Goal: Task Accomplishment & Management: Manage account settings

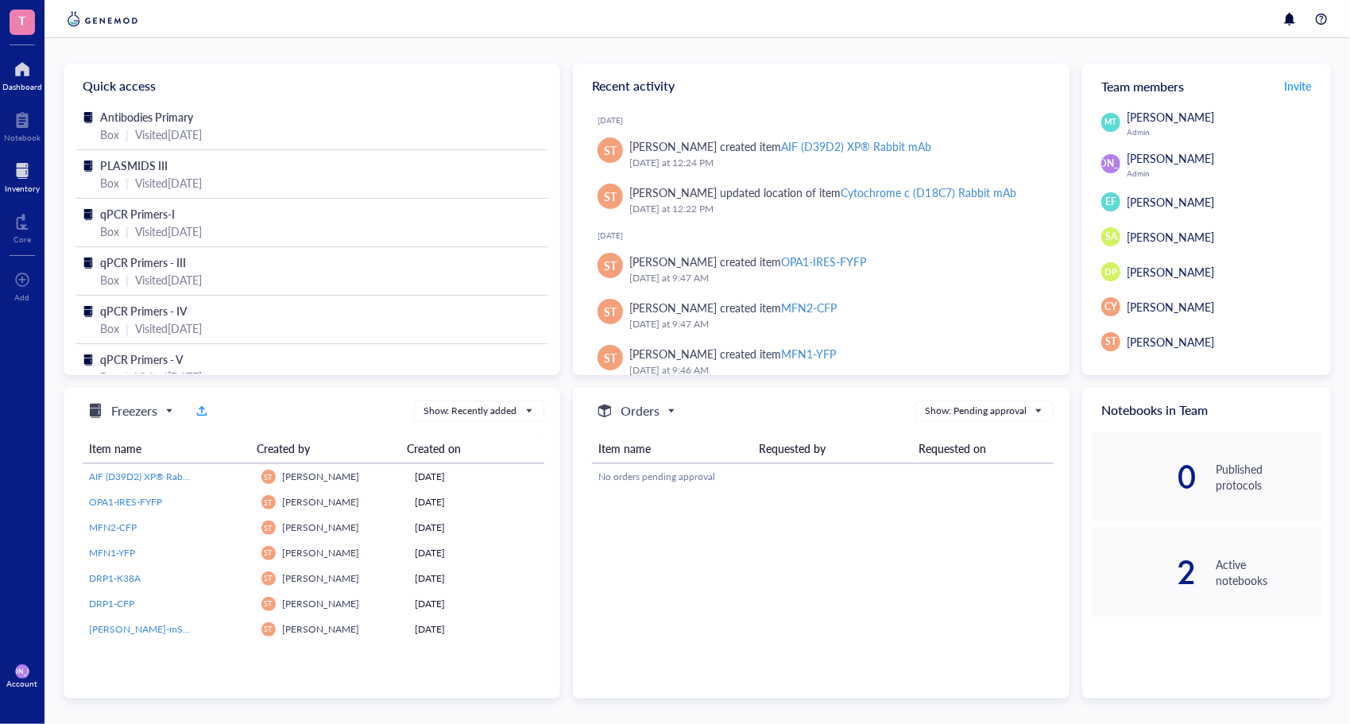
click at [0, 186] on div "Inventory" at bounding box center [22, 175] width 45 height 45
click at [32, 165] on div at bounding box center [22, 170] width 35 height 25
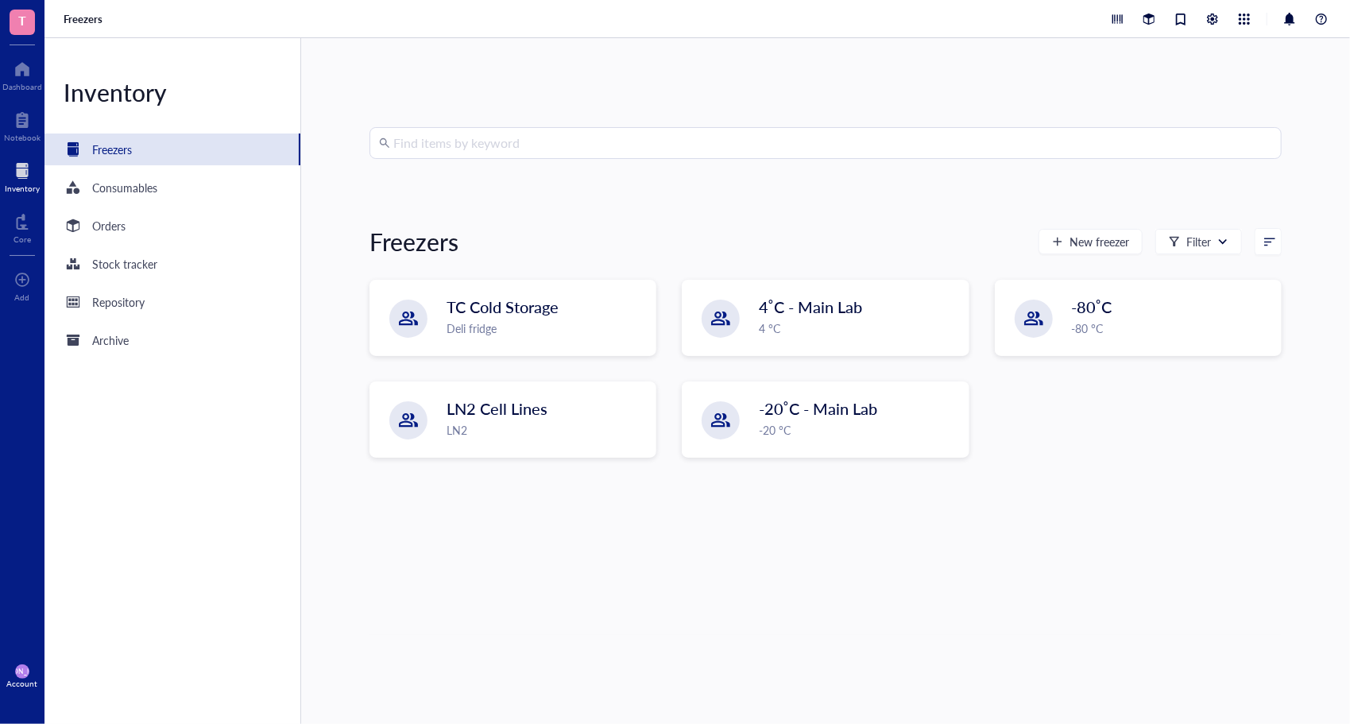
click at [525, 161] on div "Find items by keyword Freezers New freezer Filter TC Cold Storage Deli fridge 4…" at bounding box center [826, 381] width 912 height 508
click at [512, 144] on input "search" at bounding box center [832, 143] width 879 height 30
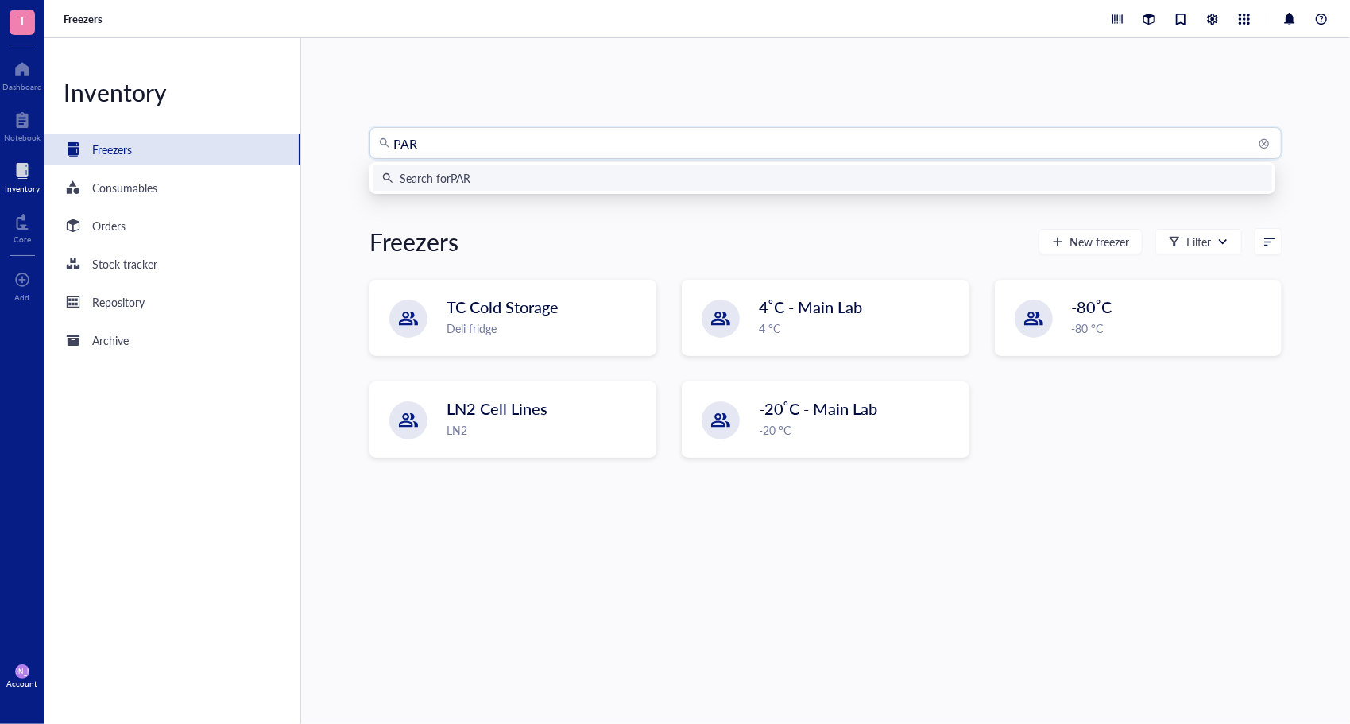
type input "PARP"
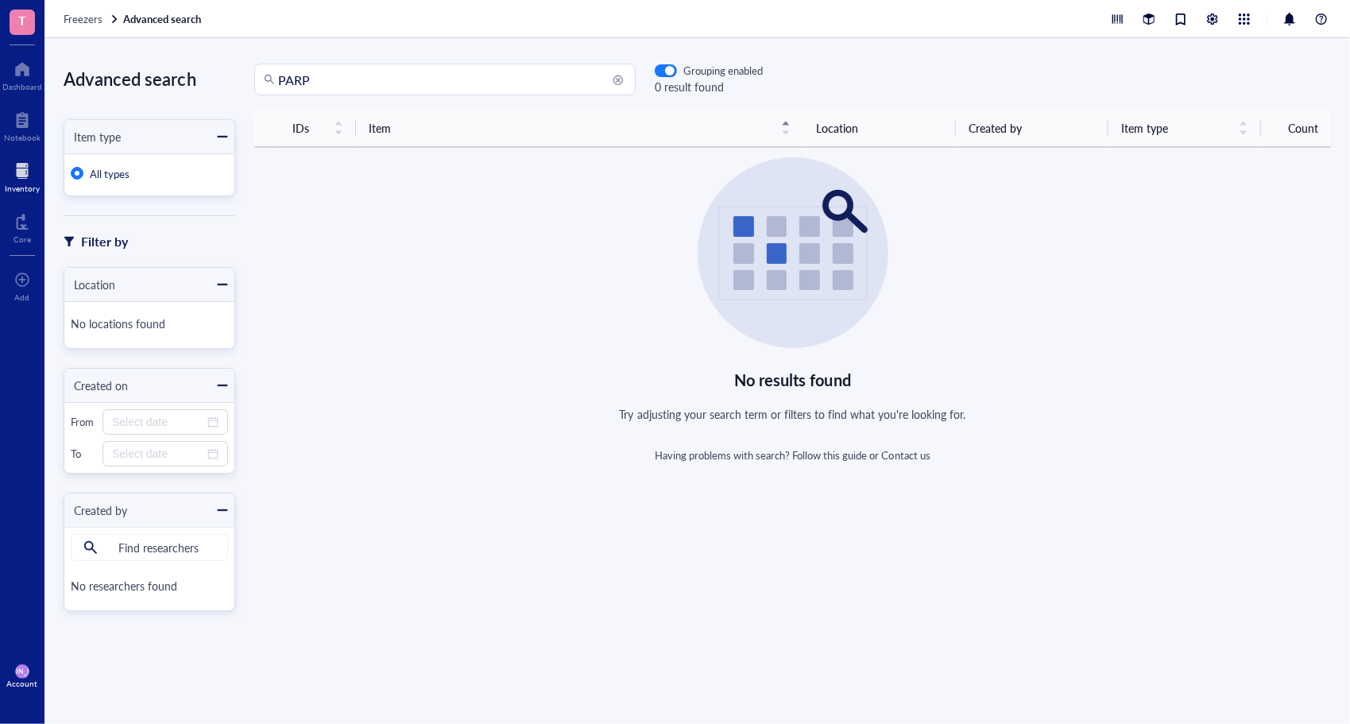
click at [355, 89] on input "PARP" at bounding box center [452, 79] width 348 height 30
type input "PARP"
click at [345, 71] on input "PARP" at bounding box center [452, 79] width 348 height 30
click at [352, 84] on input "PARP" at bounding box center [452, 79] width 348 height 30
drag, startPoint x: 348, startPoint y: 83, endPoint x: 251, endPoint y: 76, distance: 97.2
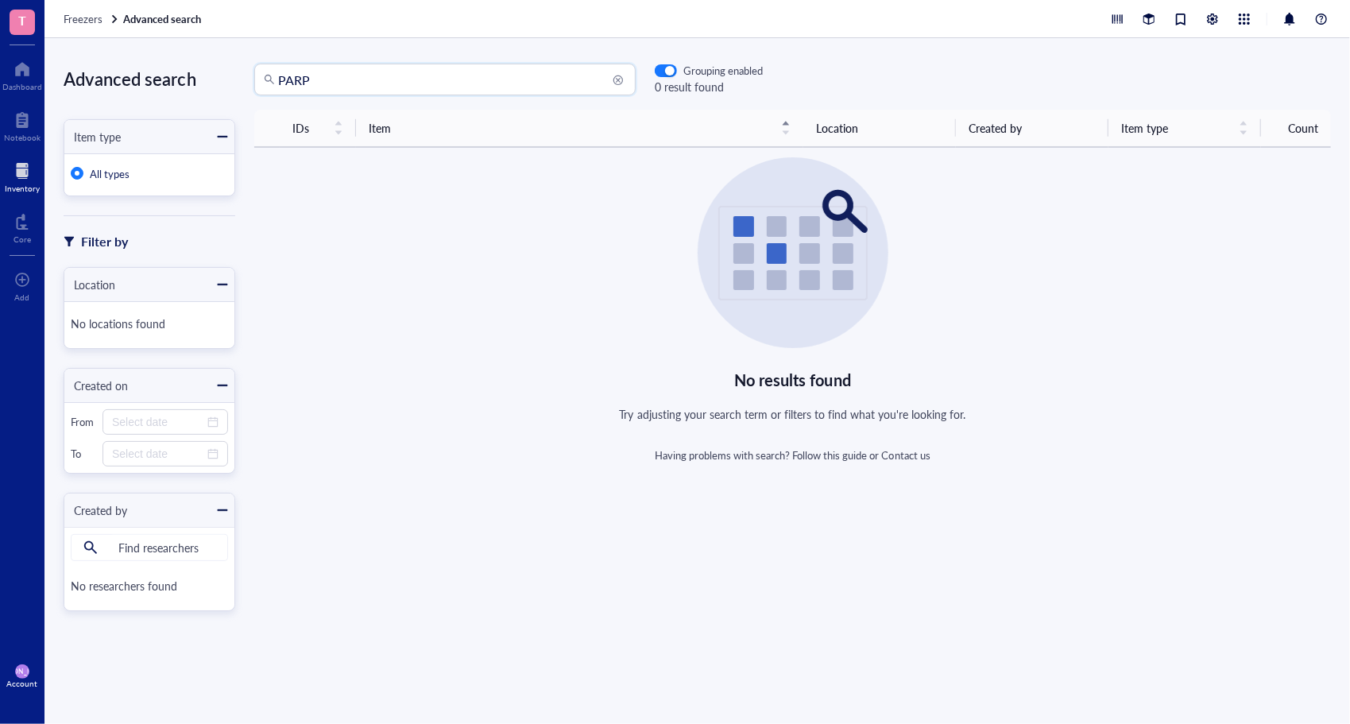
click at [251, 76] on div "PARP PARP Grouping enabled 0 result found" at bounding box center [499, 80] width 528 height 32
type input "p"
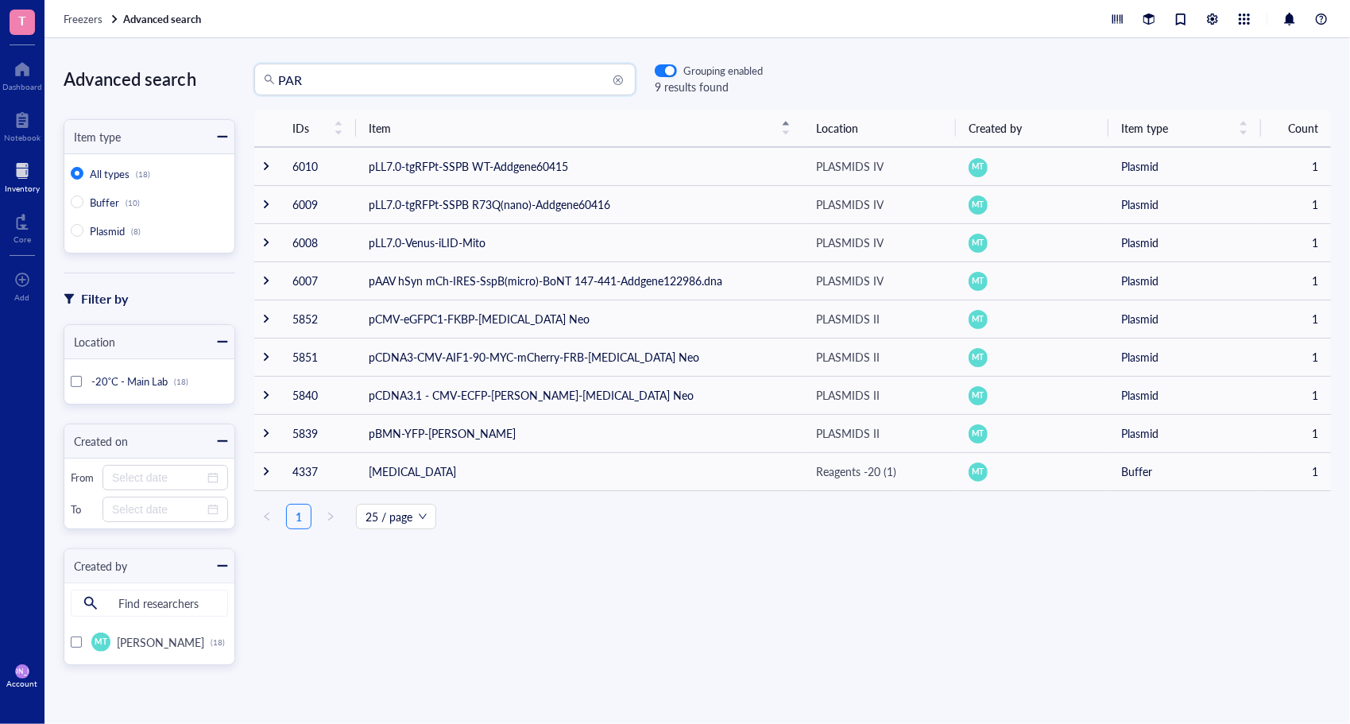
click at [391, 65] on input "PAR" at bounding box center [452, 79] width 348 height 30
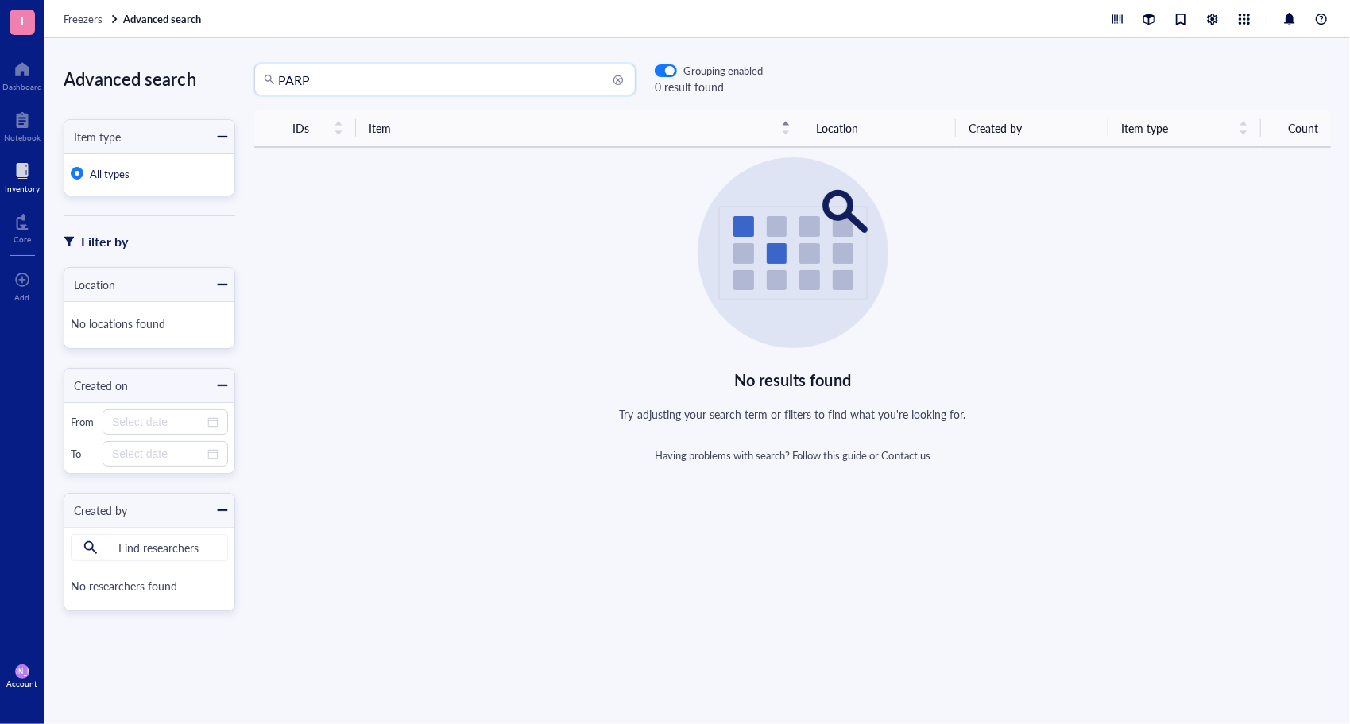
click at [394, 77] on input "PARP" at bounding box center [452, 79] width 348 height 30
type input "PARP"
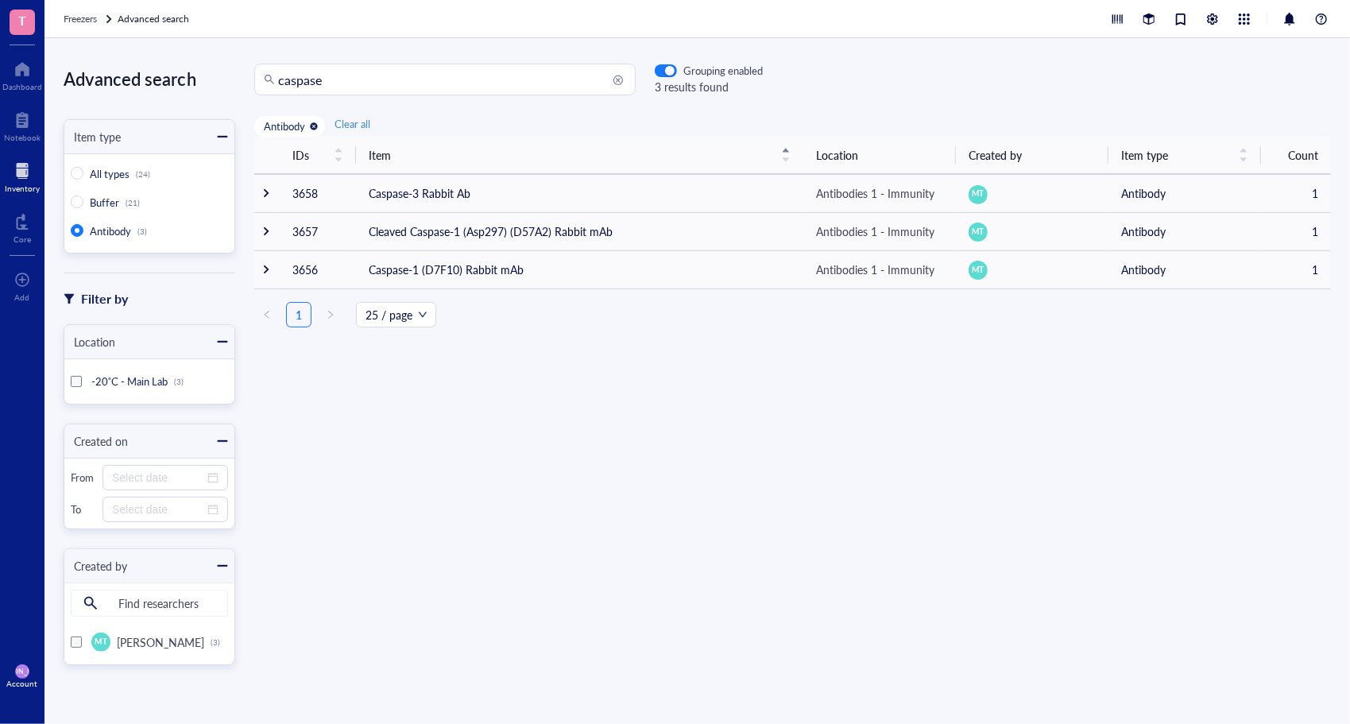
click at [358, 68] on input "caspase" at bounding box center [452, 79] width 348 height 30
type input "BCL"
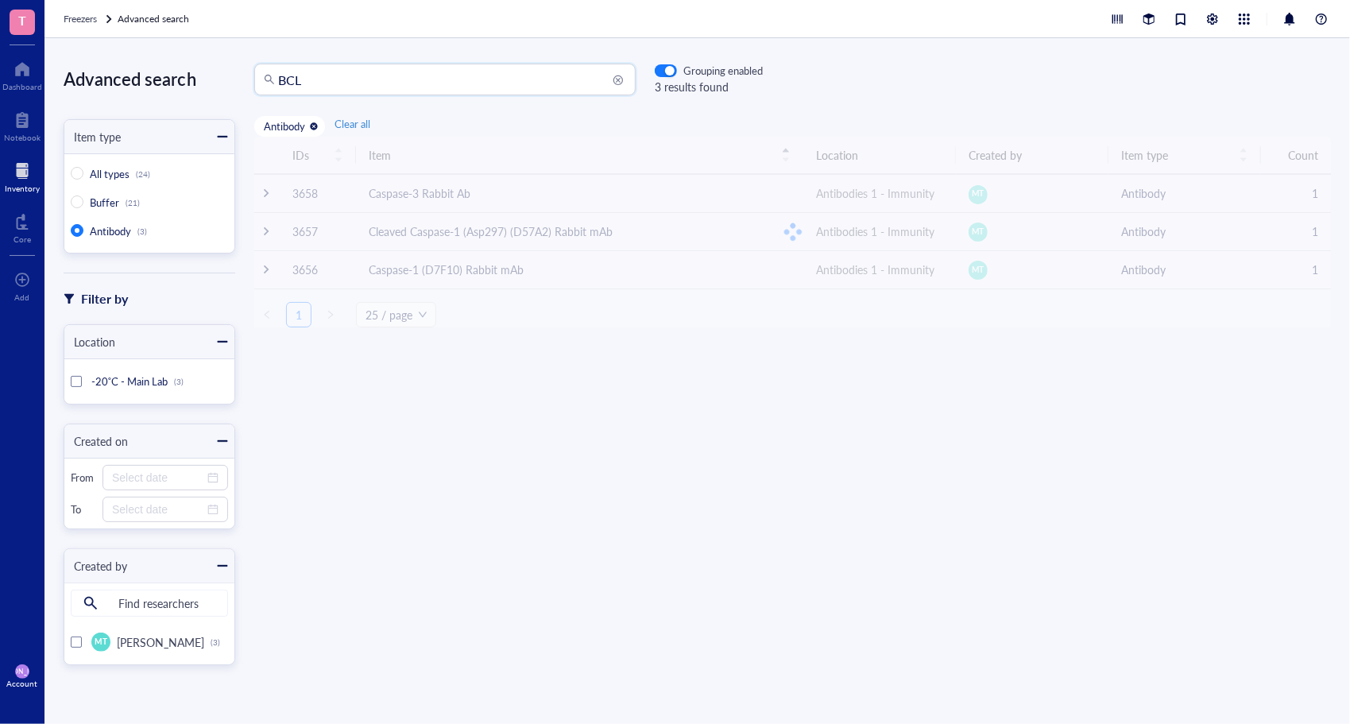
radio input "false"
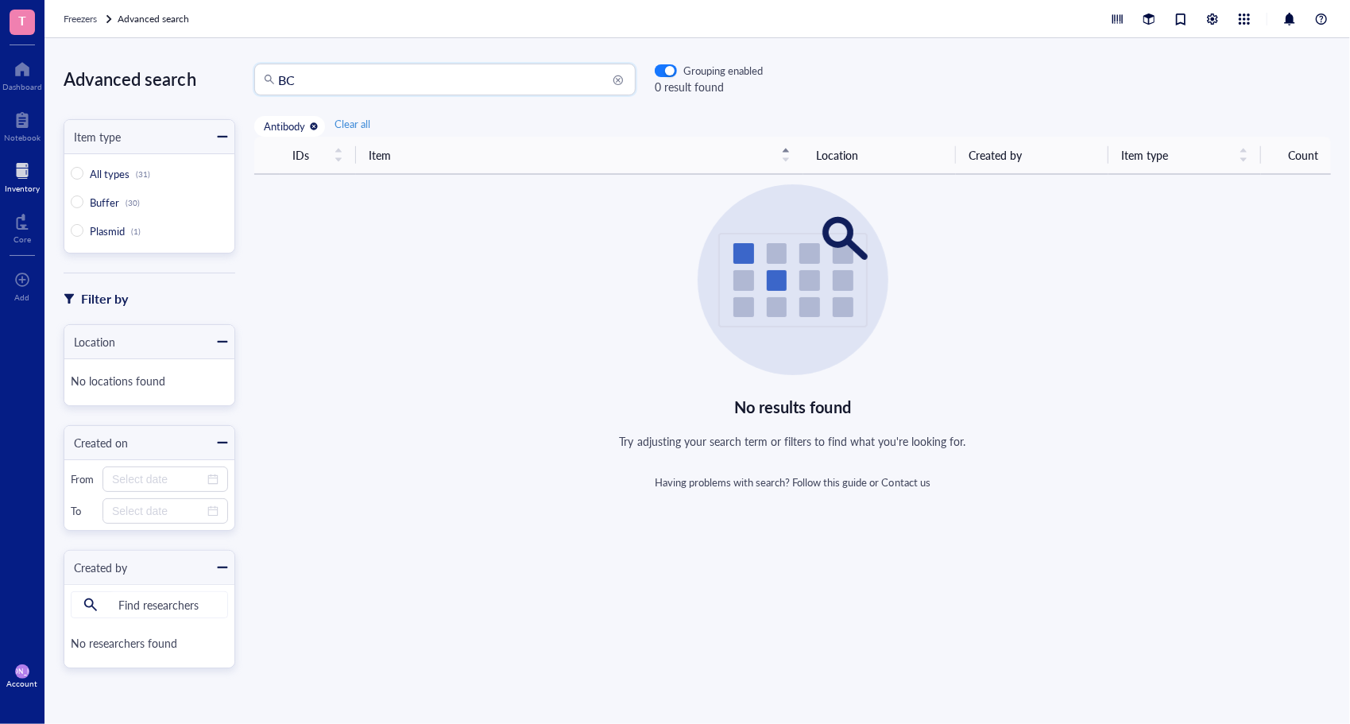
type input "BCL"
click at [683, 72] on div "Grouping enabled" at bounding box center [722, 71] width 79 height 14
click at [673, 70] on div "button" at bounding box center [670, 72] width 10 height 10
click at [119, 234] on span "Plasmid" at bounding box center [107, 230] width 35 height 15
click at [83, 234] on input "Plasmid (1)" at bounding box center [77, 230] width 13 height 13
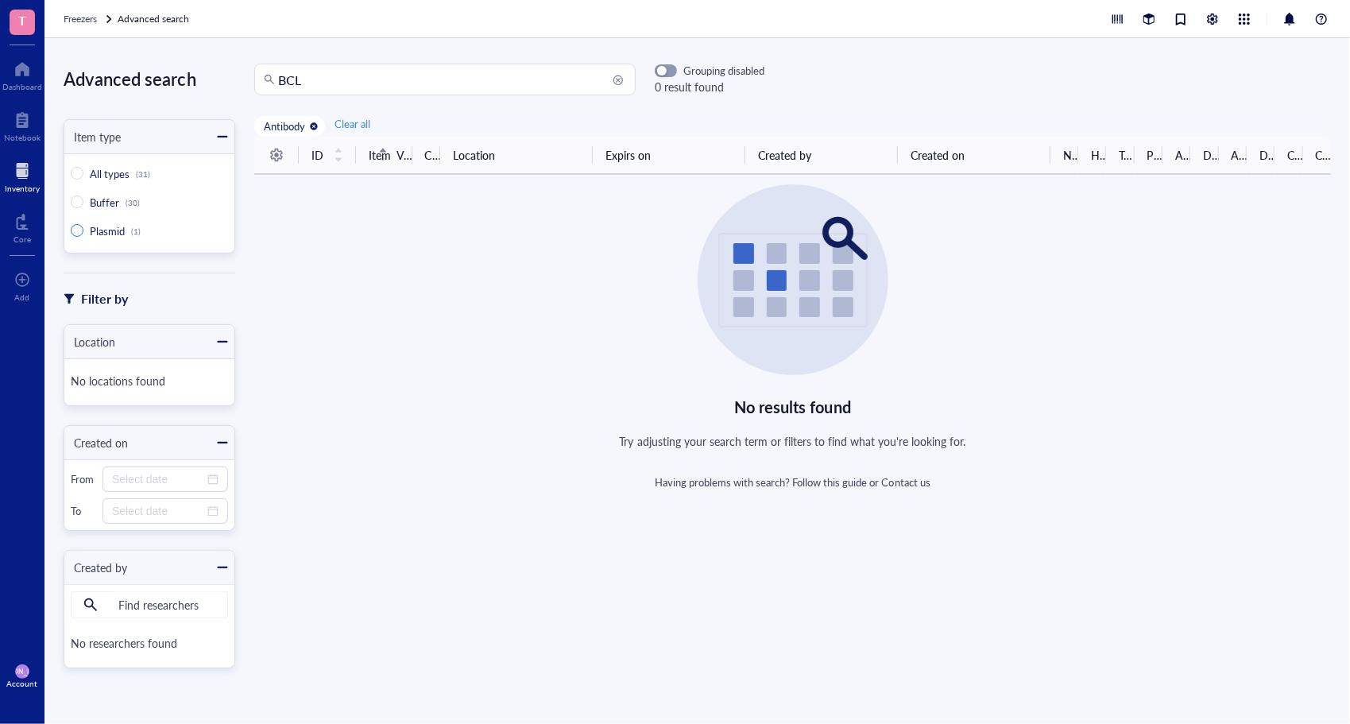
radio input "true"
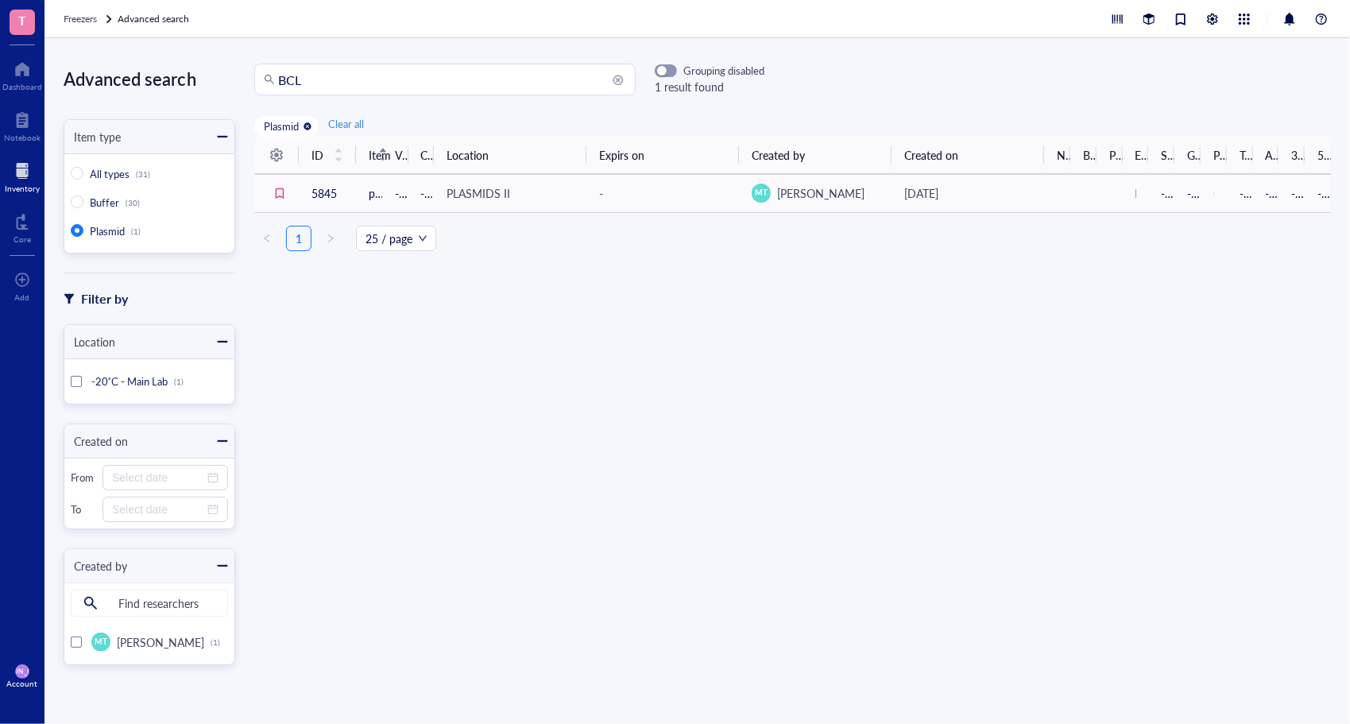
click at [405, 146] on th "Volume" at bounding box center [395, 155] width 26 height 37
drag, startPoint x: 274, startPoint y: 79, endPoint x: 230, endPoint y: 81, distance: 43.7
click at [230, 81] on div "Advanced search Item type All types (31) Buffer (30) Plasmid (1) Filter by Loca…" at bounding box center [698, 381] width 1306 height 686
type input "P53"
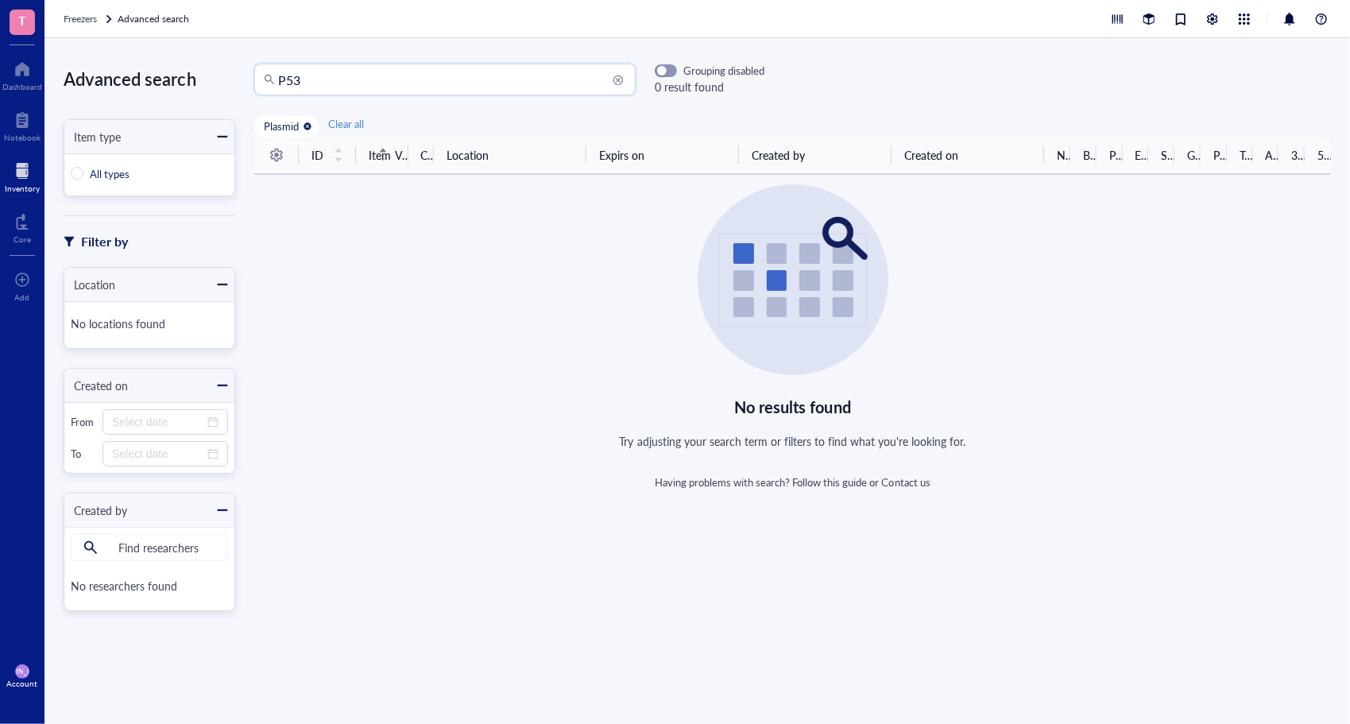
click at [11, 157] on div "Inventory" at bounding box center [22, 175] width 45 height 45
click at [13, 163] on div at bounding box center [22, 170] width 35 height 25
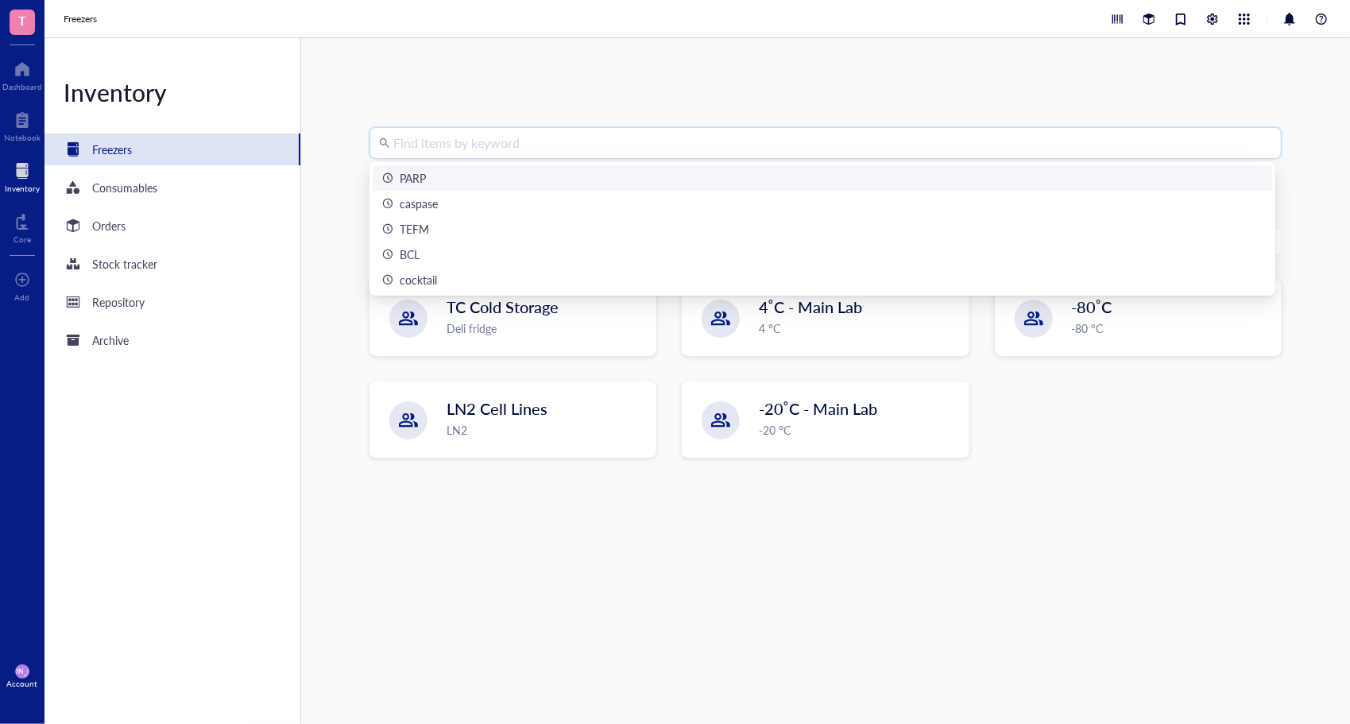
click at [452, 154] on input "search" at bounding box center [832, 143] width 879 height 30
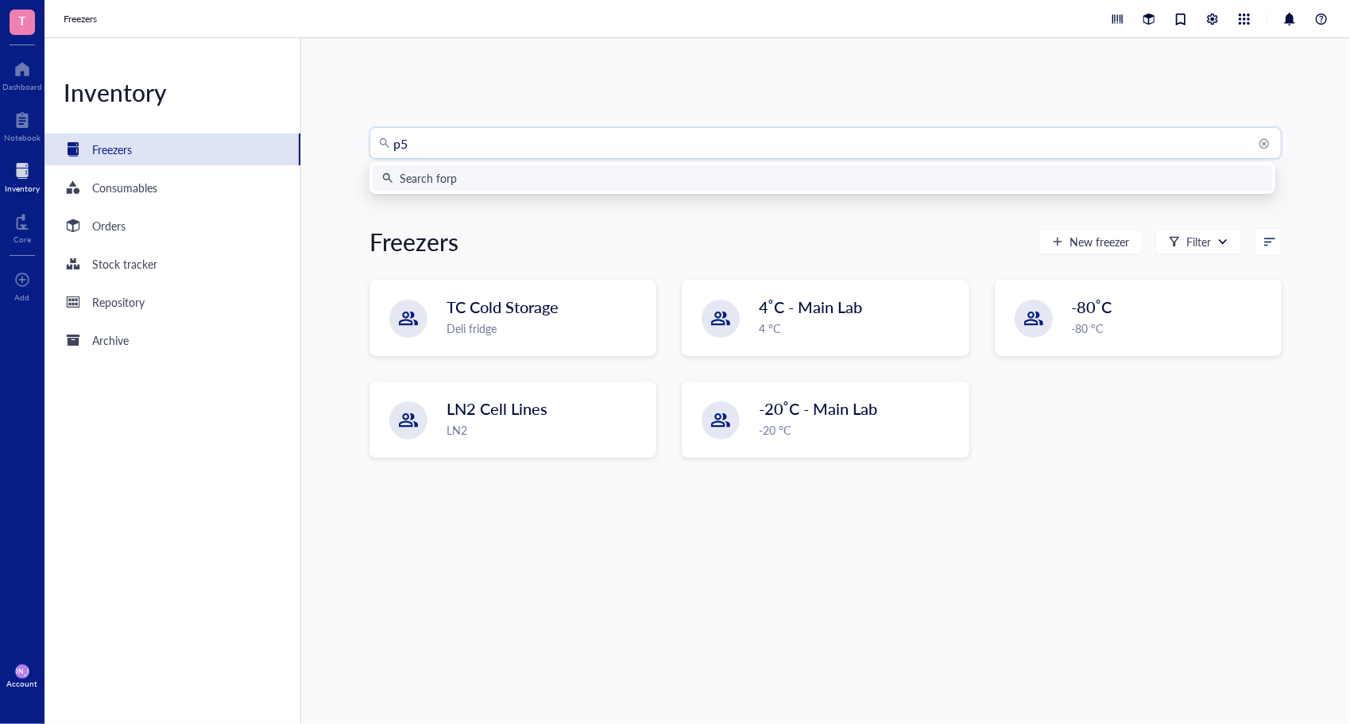
type input "p53"
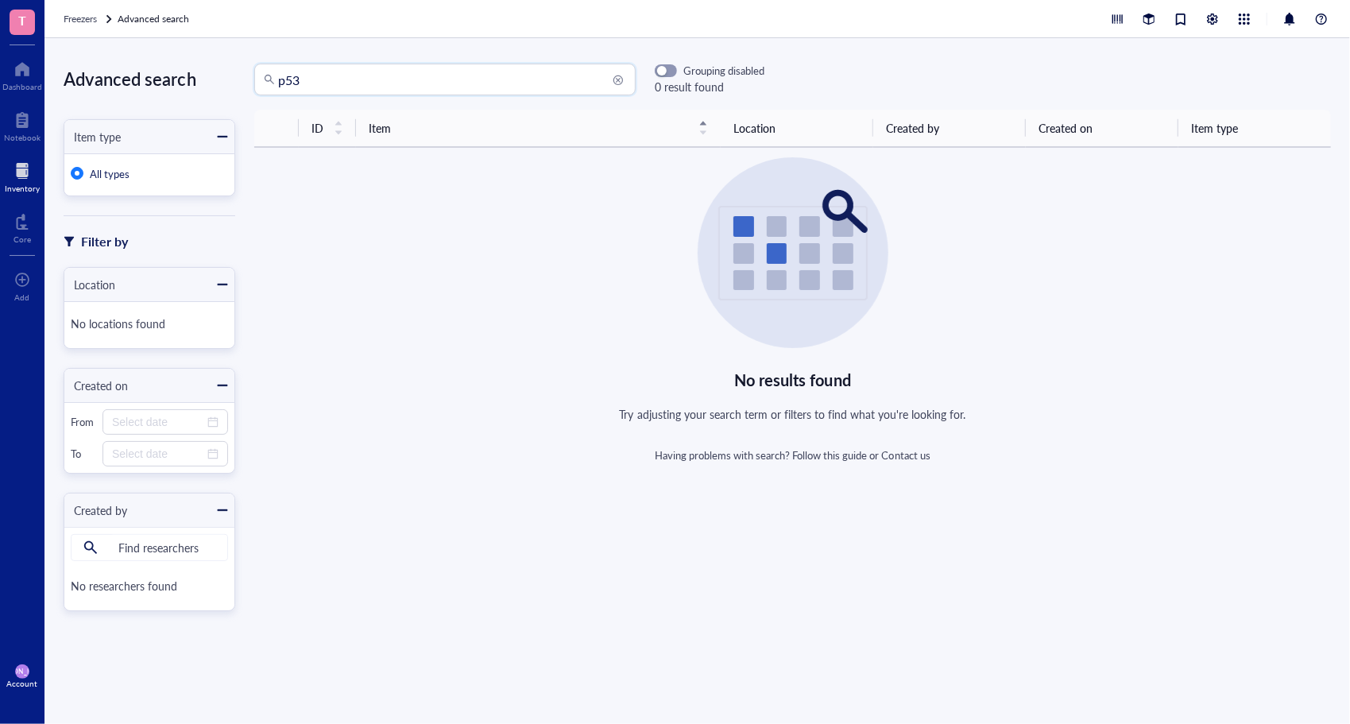
drag, startPoint x: 288, startPoint y: 81, endPoint x: 262, endPoint y: 79, distance: 26.3
click at [262, 79] on div "p53" at bounding box center [444, 80] width 381 height 32
click at [18, 180] on div at bounding box center [22, 170] width 35 height 25
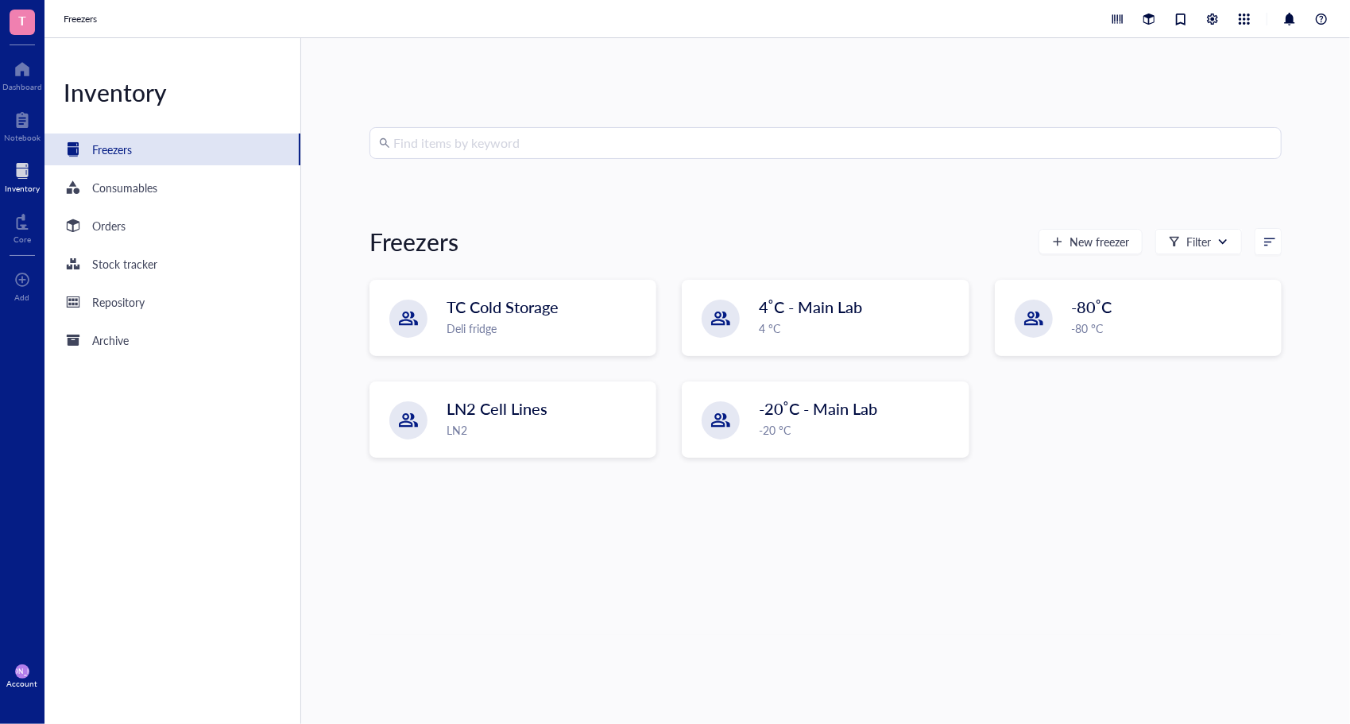
click at [19, 25] on span "T" at bounding box center [22, 20] width 8 height 20
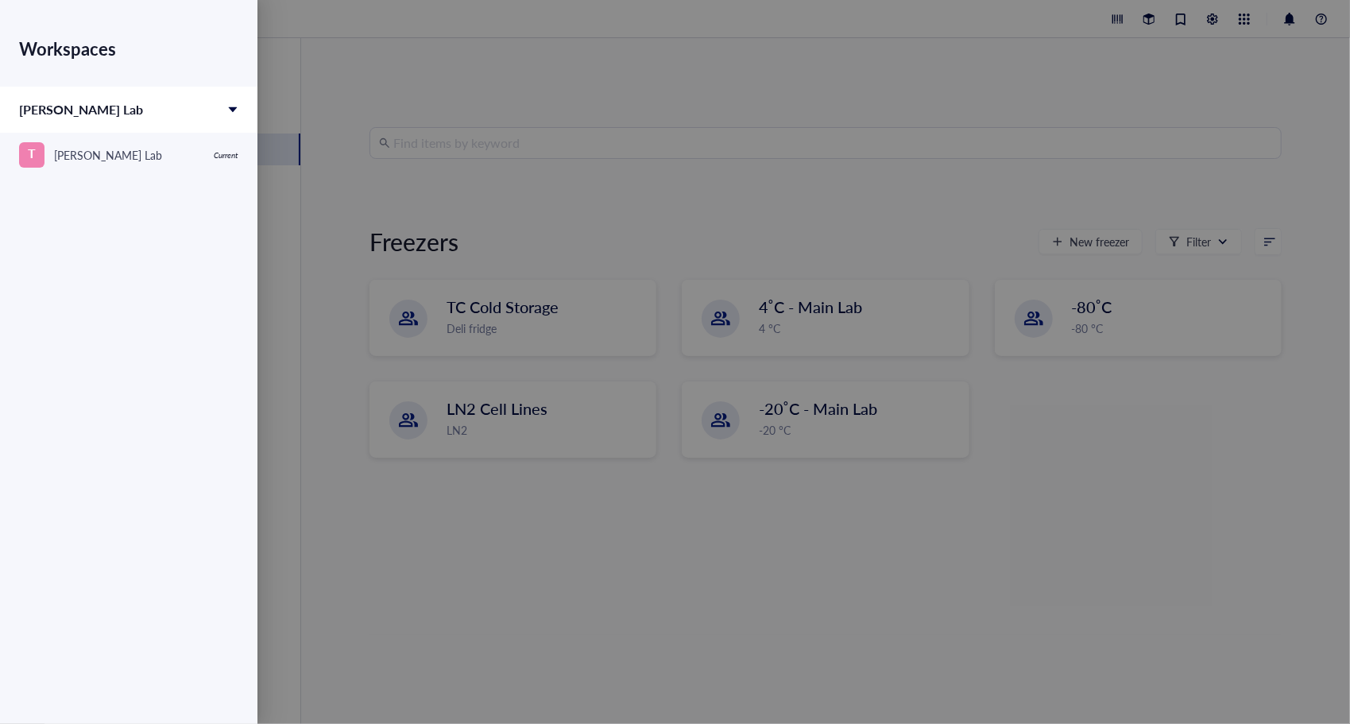
click at [351, 521] on div at bounding box center [675, 362] width 1350 height 724
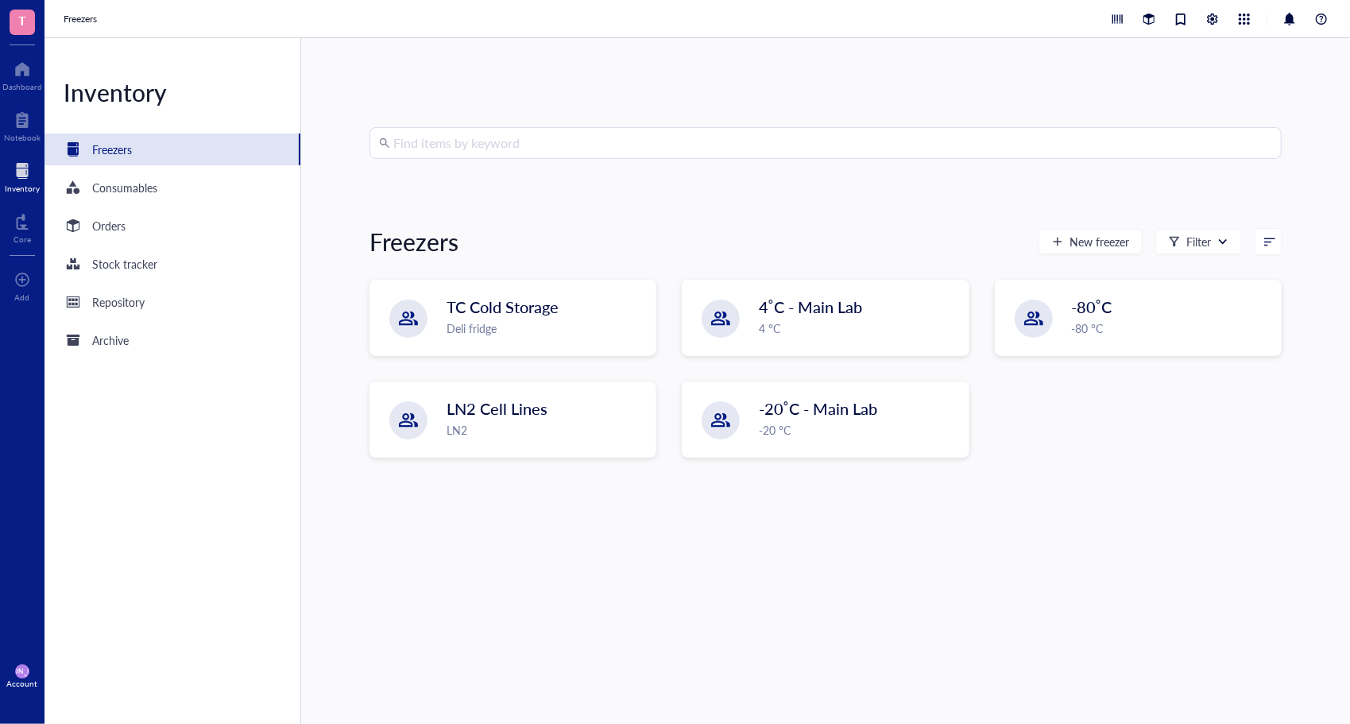
click at [13, 684] on div "Account" at bounding box center [22, 684] width 31 height 10
click at [112, 621] on link "Account settings" at bounding box center [105, 617] width 91 height 29
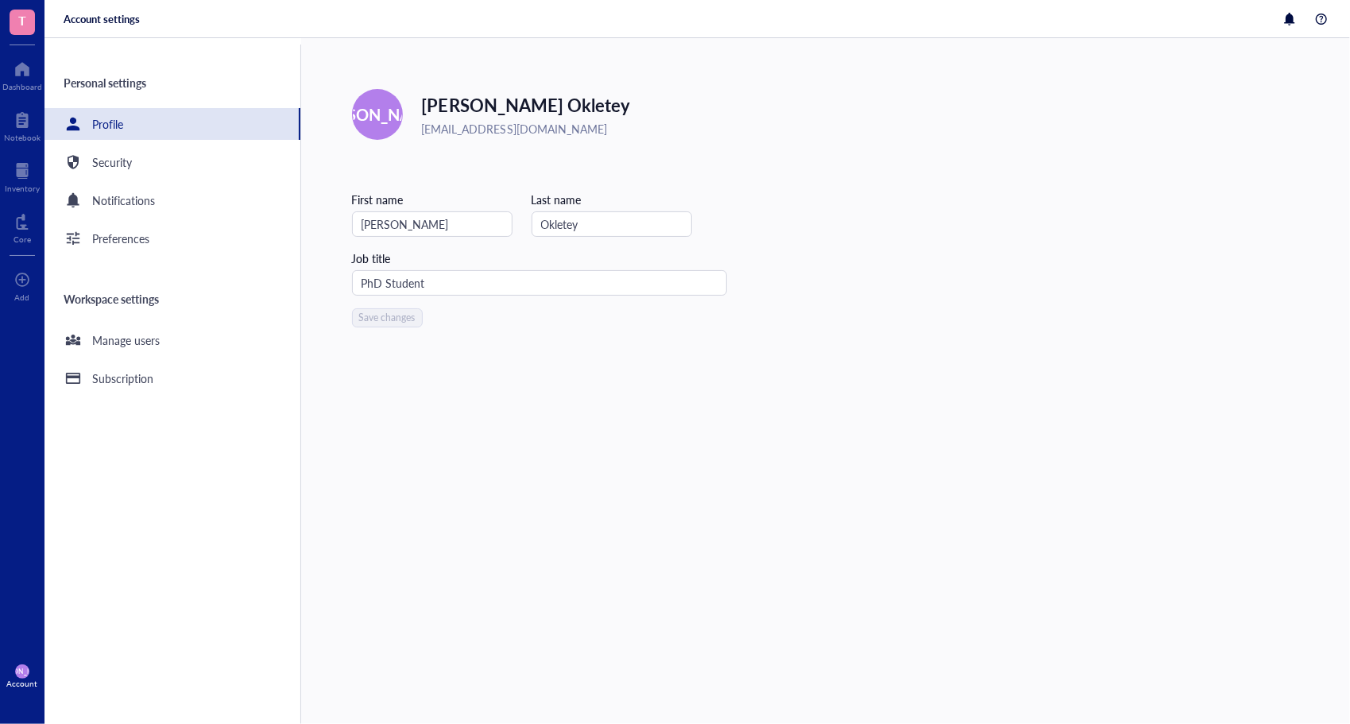
click at [137, 357] on div "Personal settings Profile Security Notifications Preferences Workspace settings…" at bounding box center [173, 385] width 257 height 680
click at [132, 343] on div "Manage users" at bounding box center [126, 339] width 68 height 17
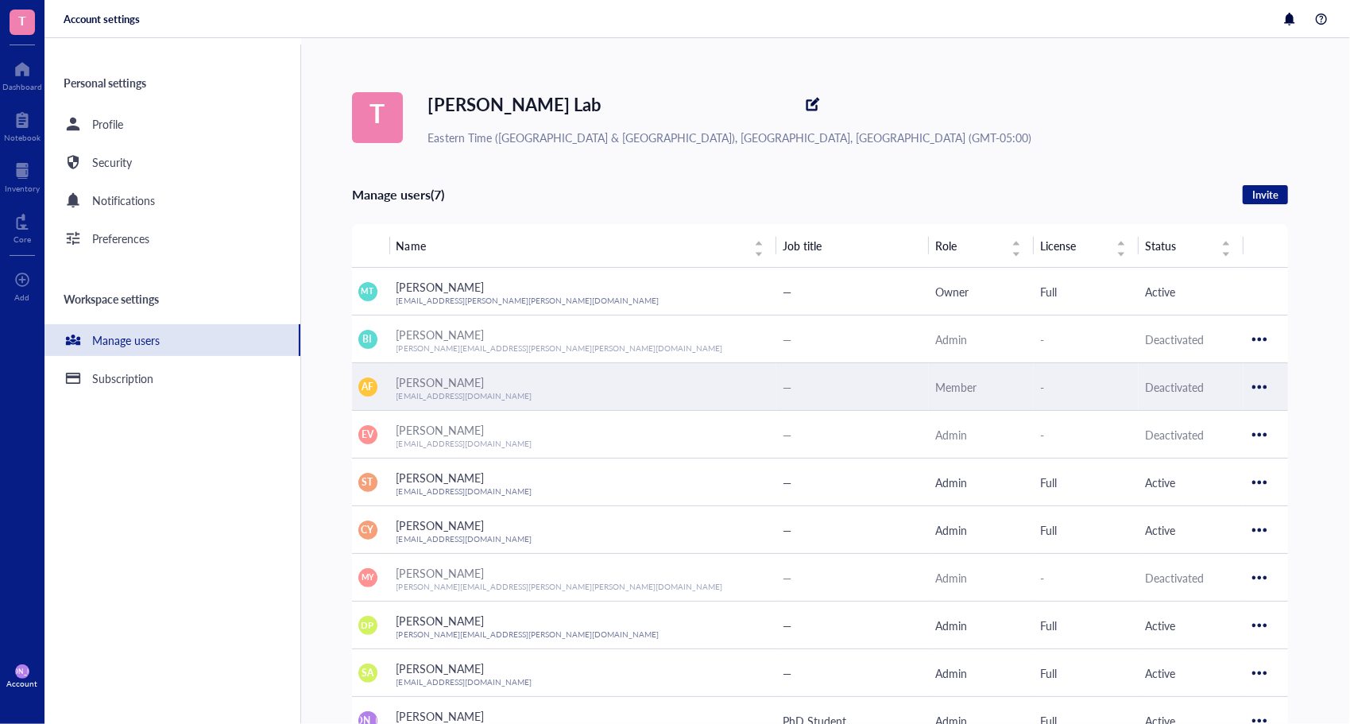
scroll to position [93, 0]
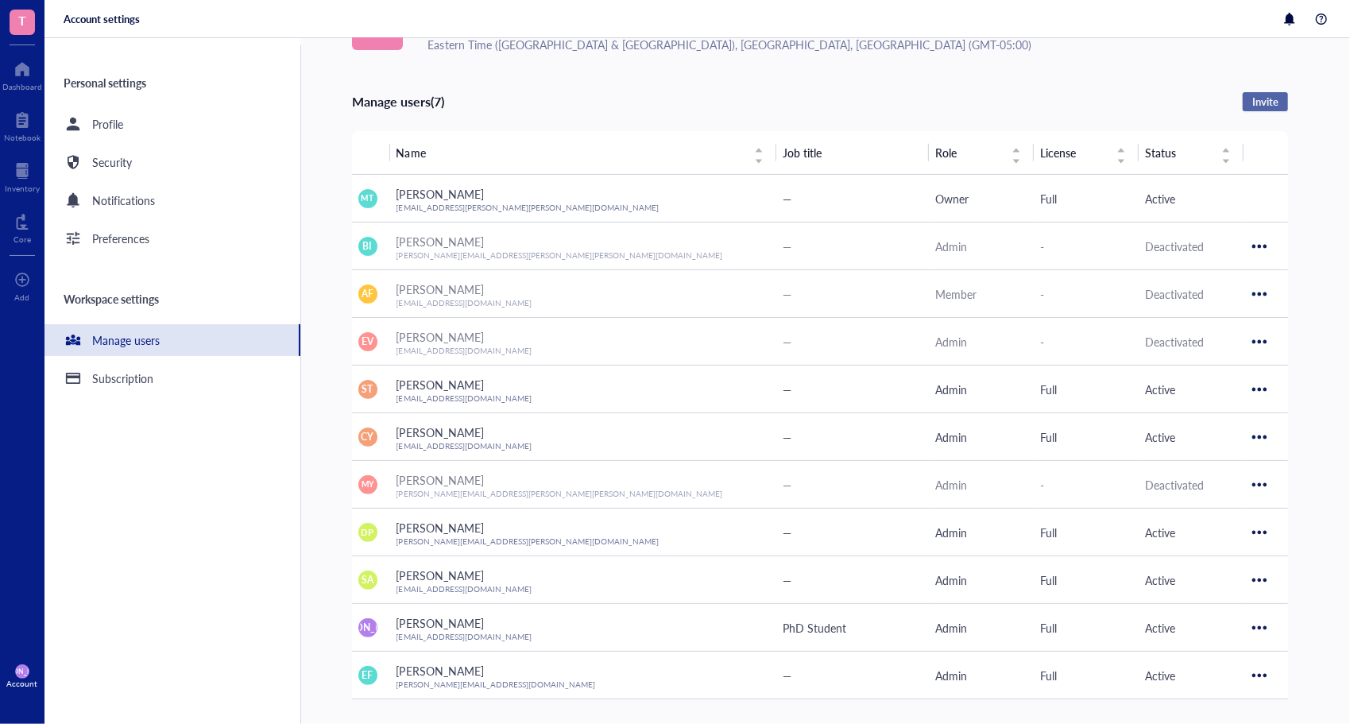
click at [1274, 99] on span "Invite" at bounding box center [1266, 102] width 26 height 14
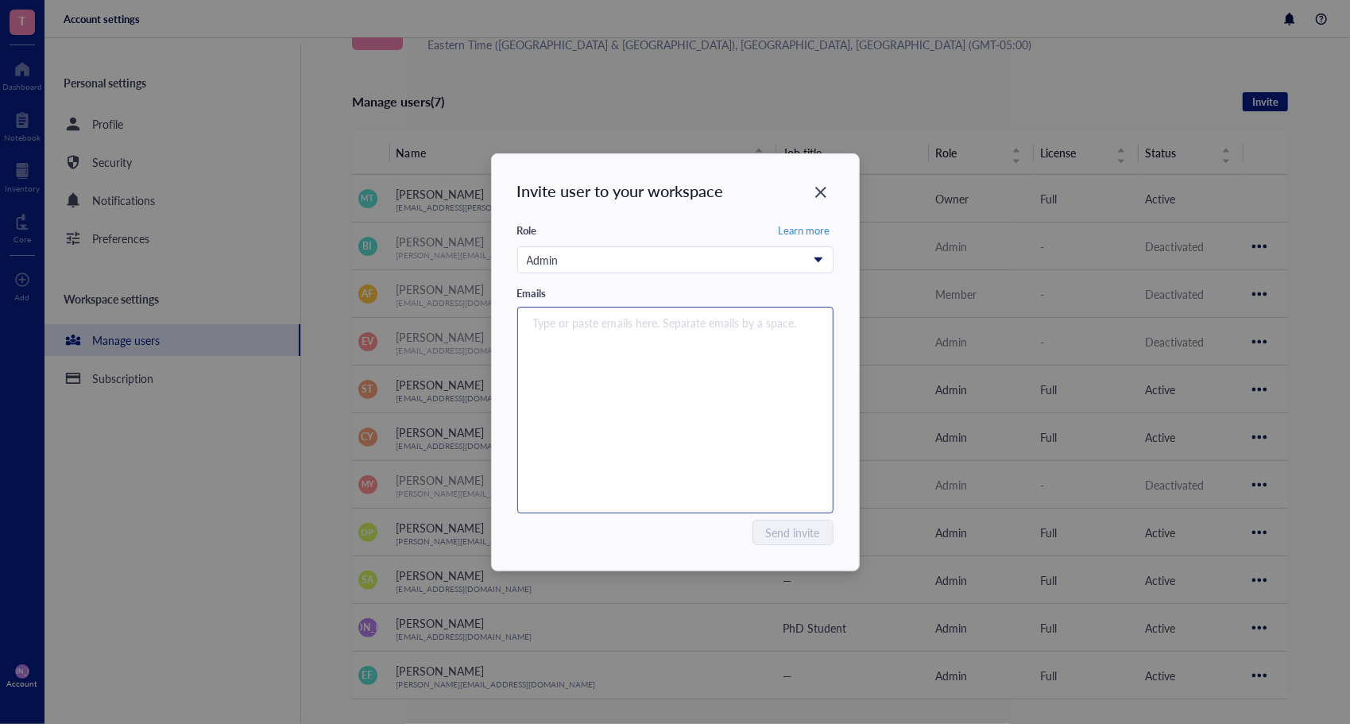
click at [645, 348] on div "Type or paste emails here. Separate emails by a space." at bounding box center [676, 410] width 302 height 199
type input "m"
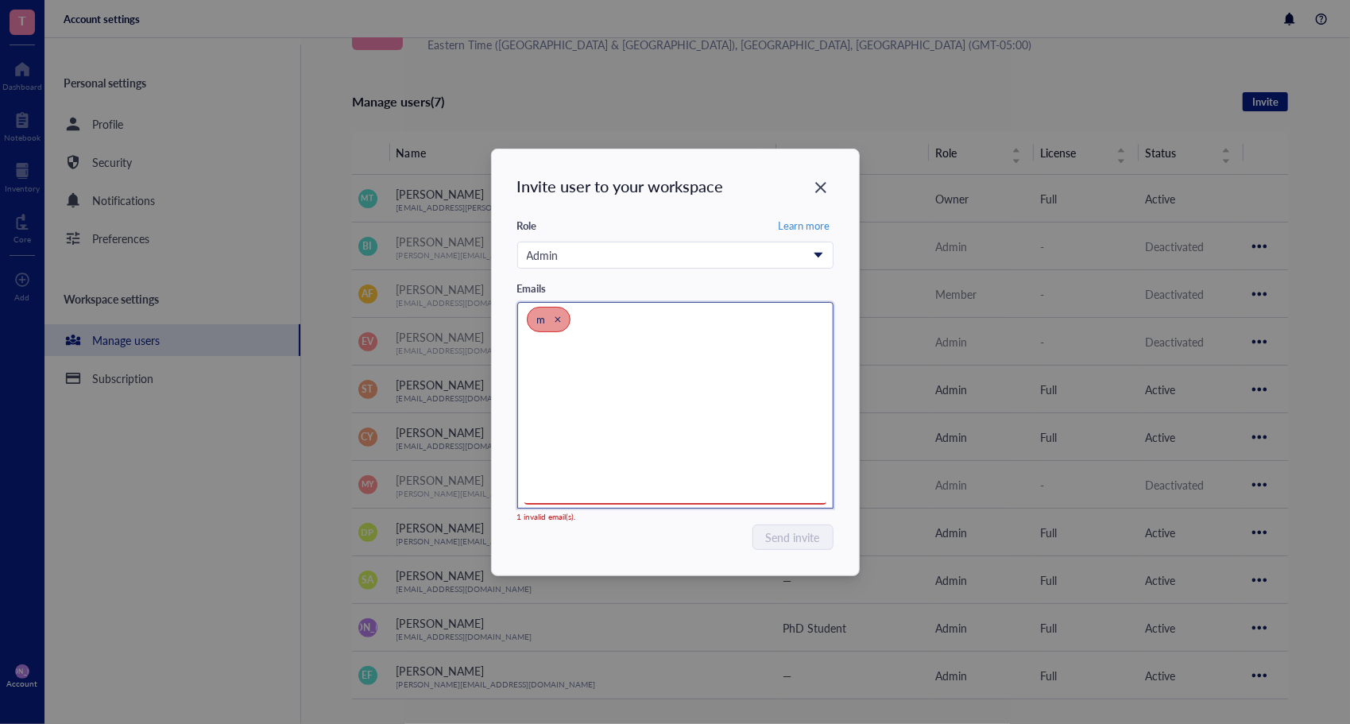
click at [563, 319] on span "m" at bounding box center [549, 319] width 44 height 25
click at [557, 316] on icon "Close" at bounding box center [557, 319] width 7 height 7
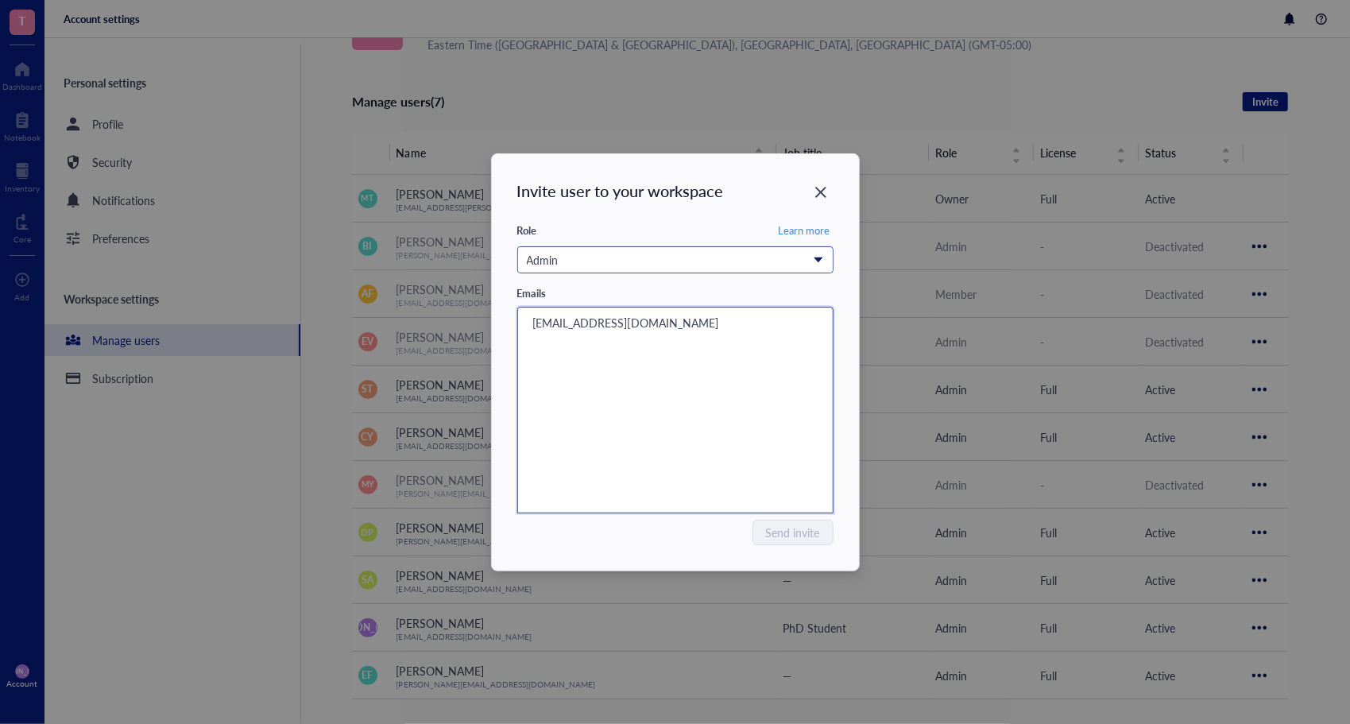
type input "mym677@students.jefferson.edu"
click at [613, 270] on div "Admin" at bounding box center [675, 259] width 316 height 27
click at [633, 260] on div "Admin" at bounding box center [667, 259] width 280 height 17
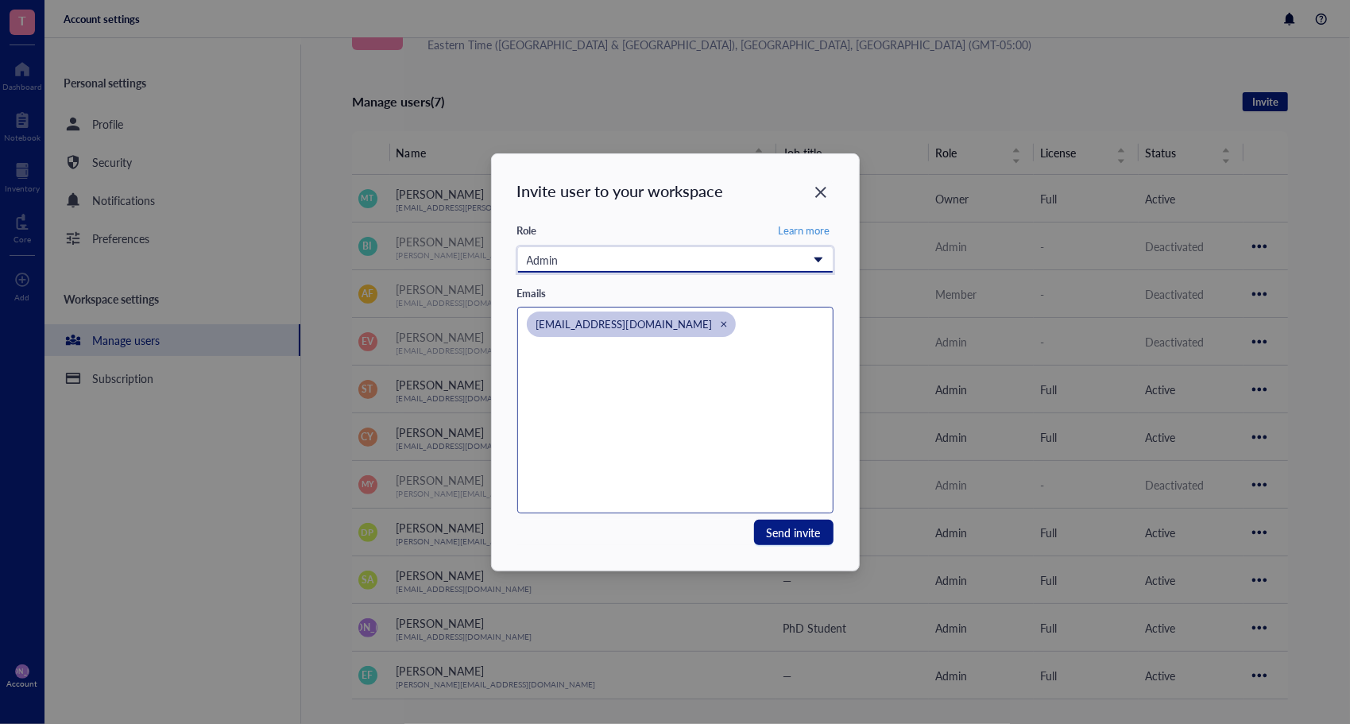
click at [635, 262] on div "Admin" at bounding box center [667, 259] width 280 height 17
click at [738, 273] on div "0 Admin Read Only Has no control over shared workspace resources. Member Has li…" at bounding box center [675, 266] width 316 height 40
click at [737, 264] on div "Admin" at bounding box center [667, 259] width 280 height 17
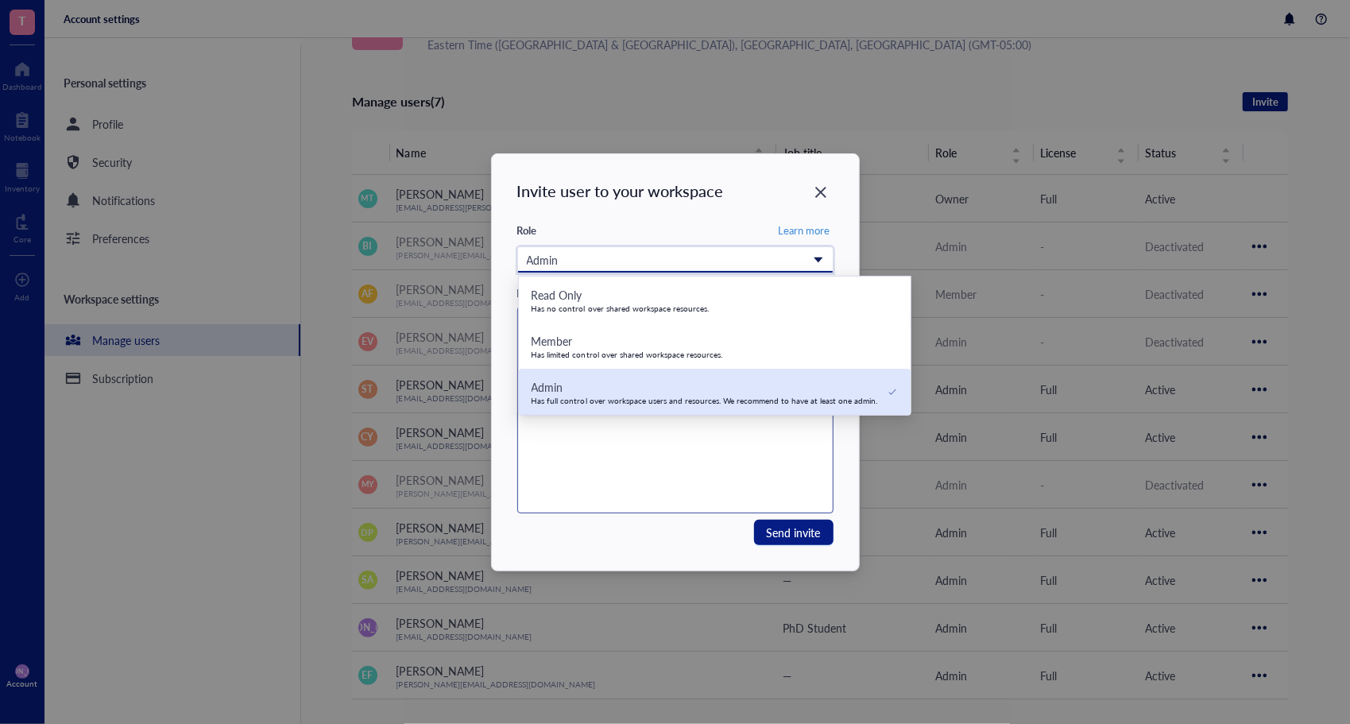
click at [662, 402] on div "Has full control over workspace users and resources. We recommend to have at le…" at bounding box center [705, 401] width 347 height 10
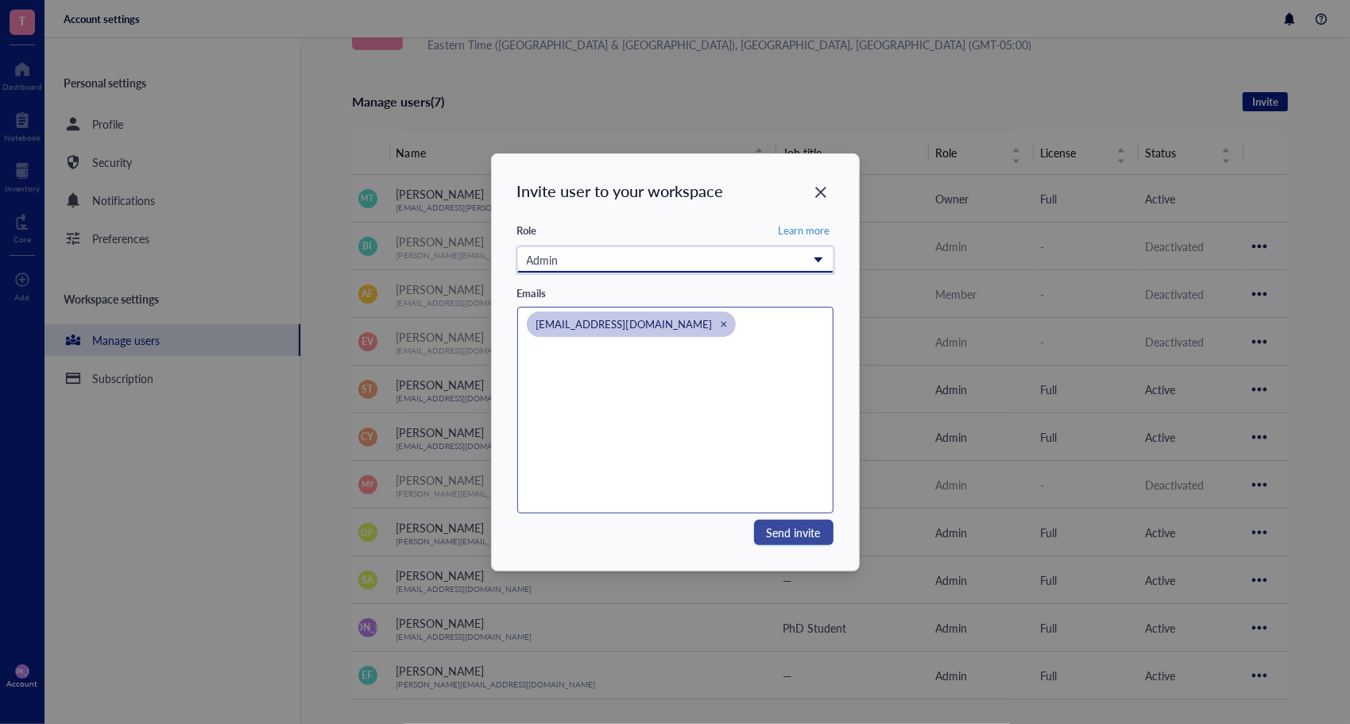
click at [795, 526] on span "Send invite" at bounding box center [794, 532] width 54 height 17
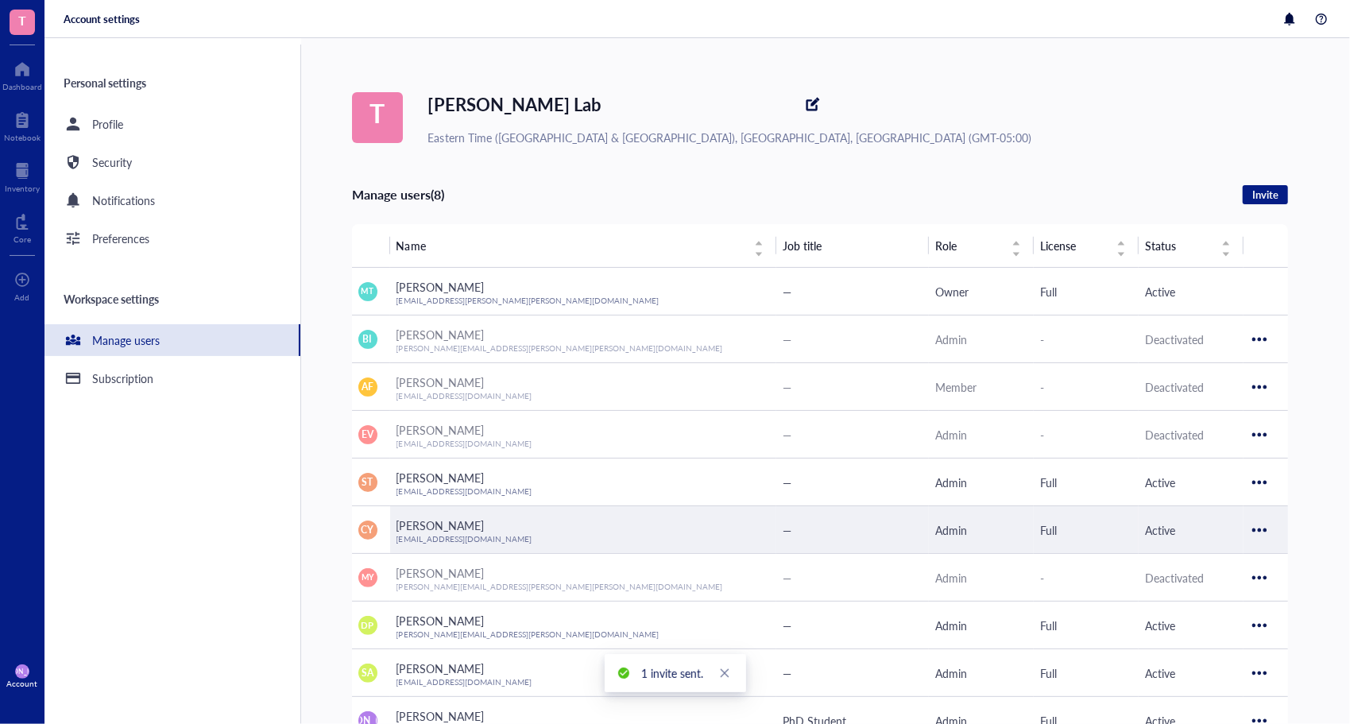
scroll to position [141, 0]
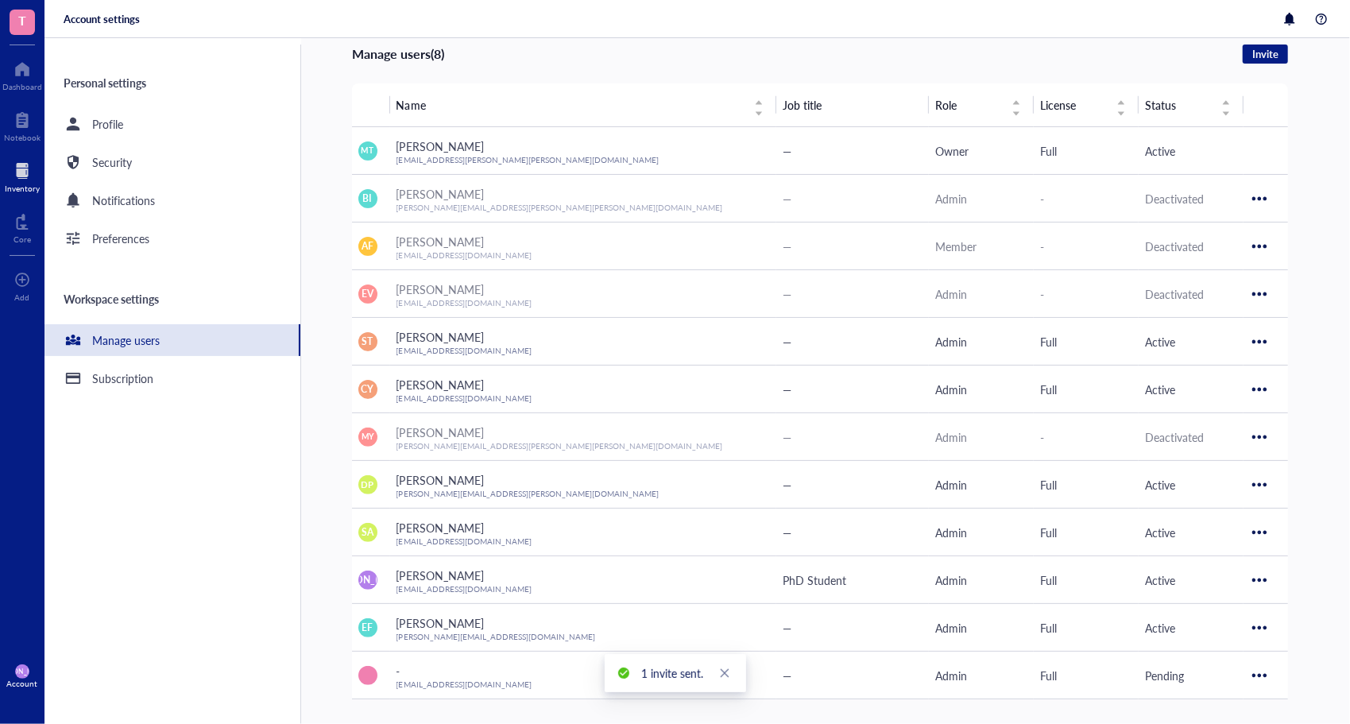
click at [21, 182] on div at bounding box center [22, 170] width 35 height 25
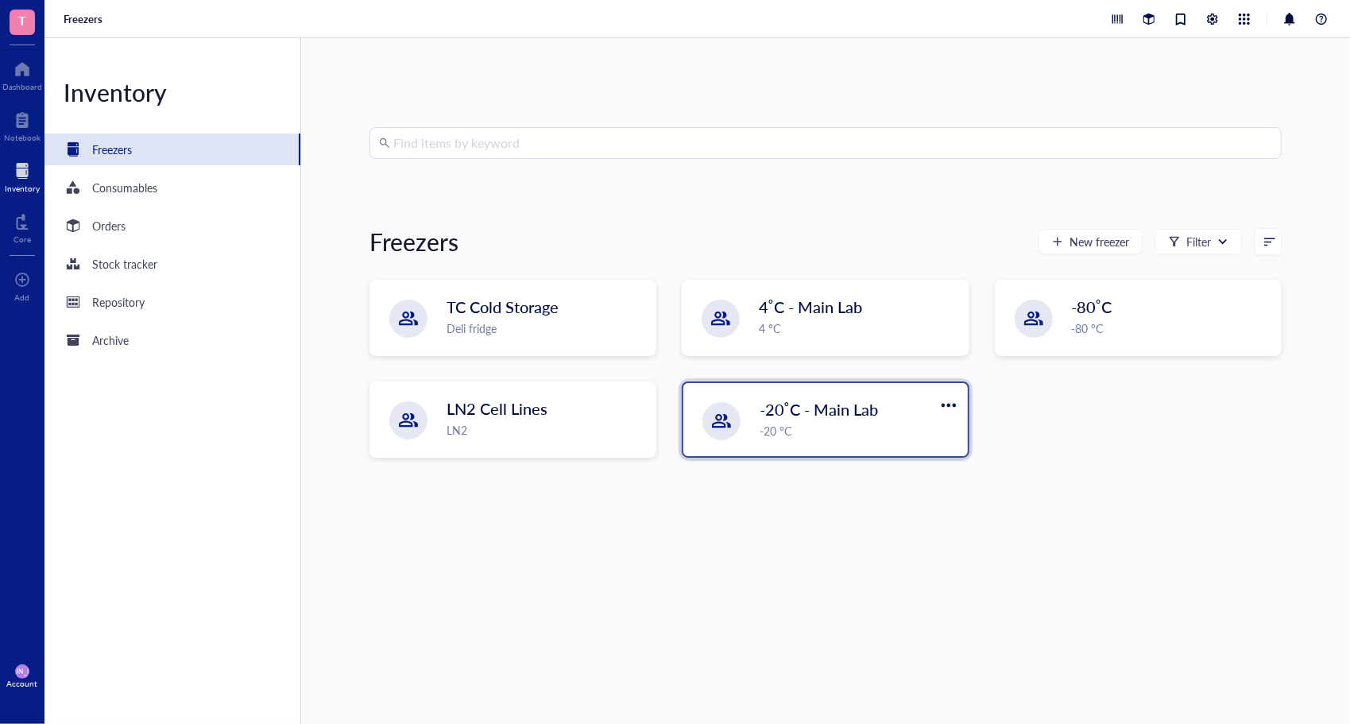
click at [831, 420] on span "-20˚C - Main Lab" at bounding box center [819, 409] width 118 height 22
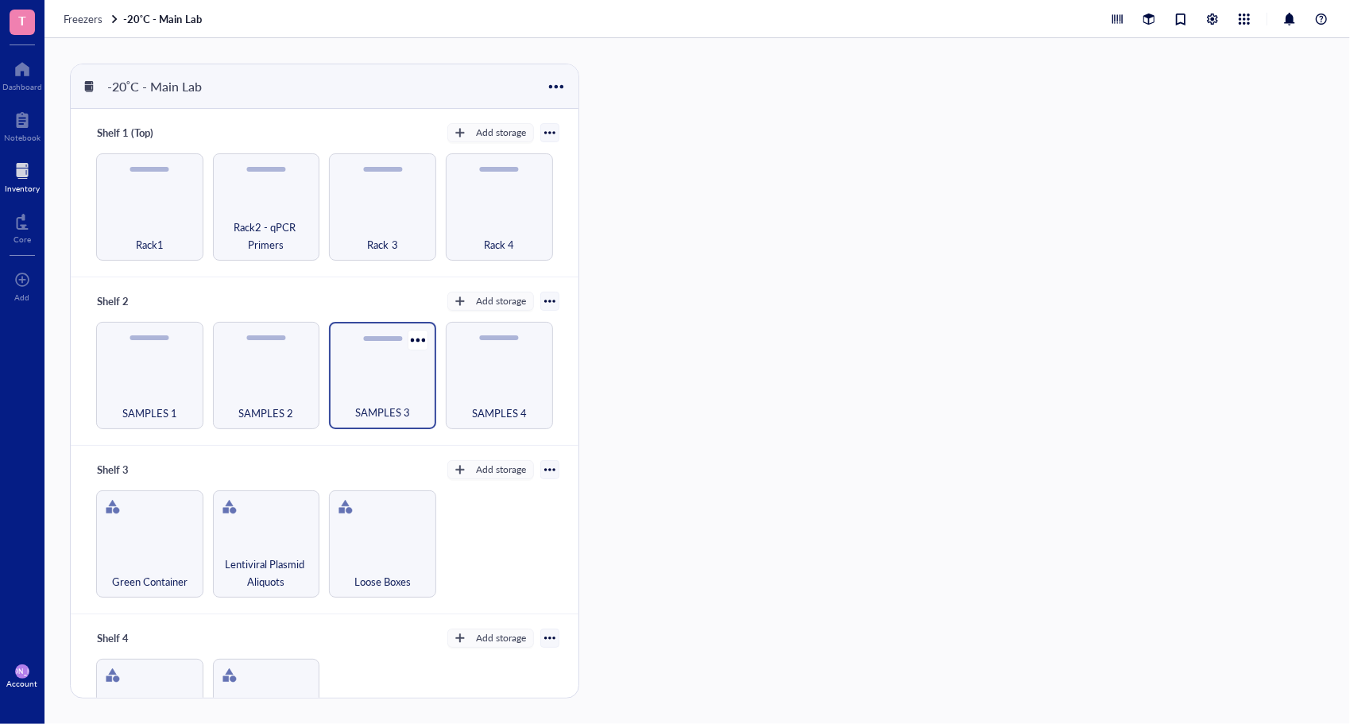
click at [364, 386] on div "SAMPLES 3" at bounding box center [382, 403] width 91 height 35
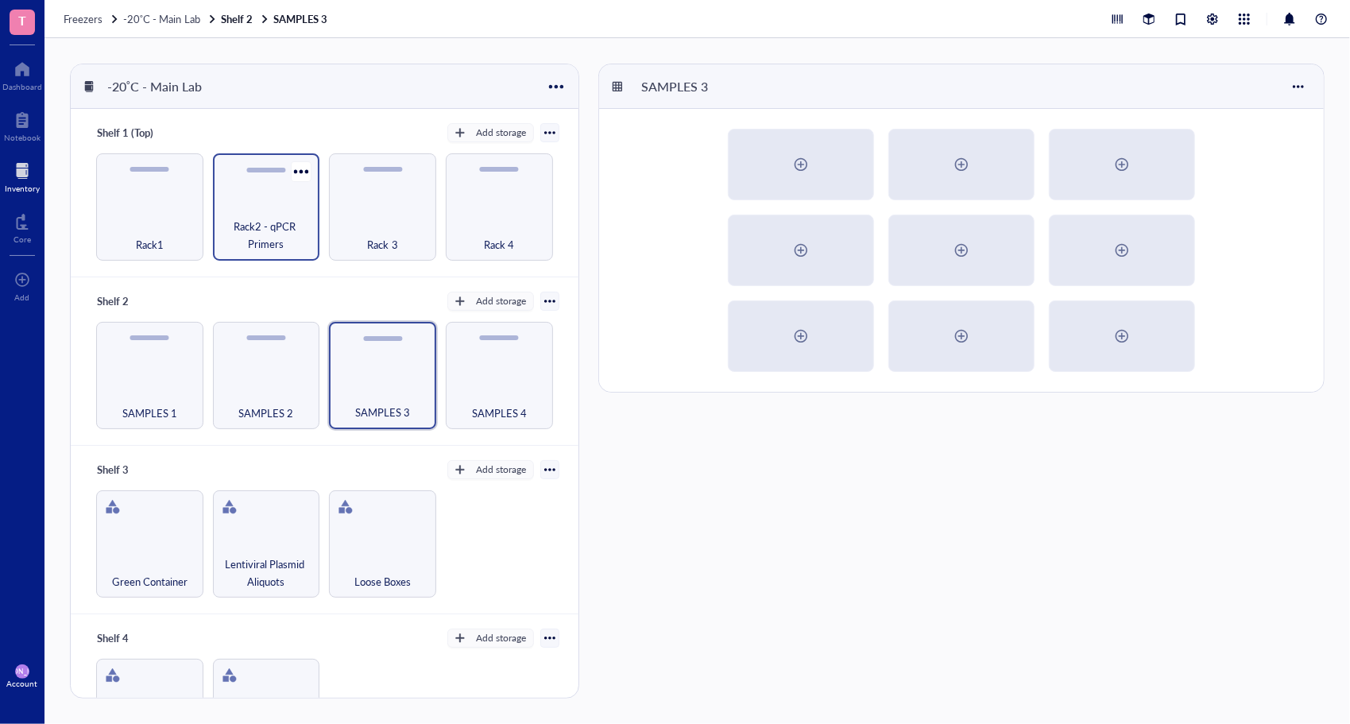
click at [260, 218] on span "Rack2 - qPCR Primers" at bounding box center [266, 235] width 91 height 35
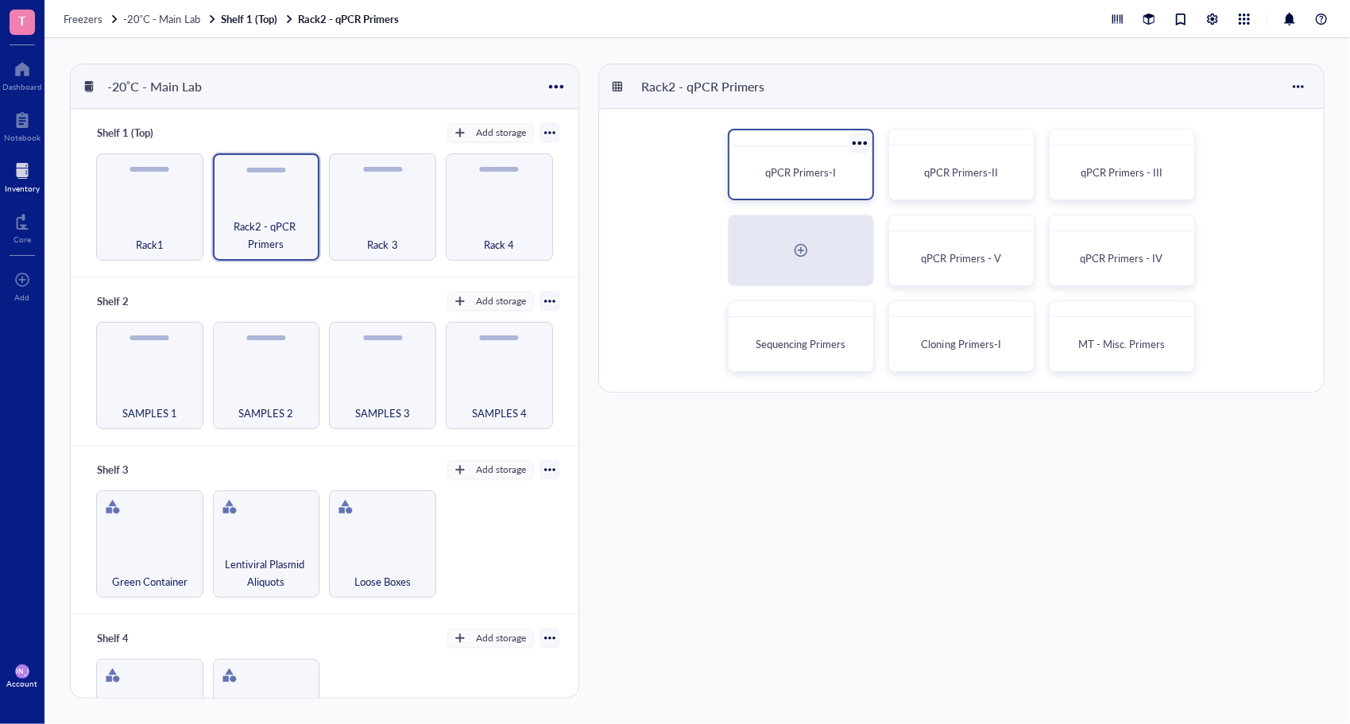
click at [849, 167] on div "qPCR Primers-I" at bounding box center [801, 173] width 118 height 16
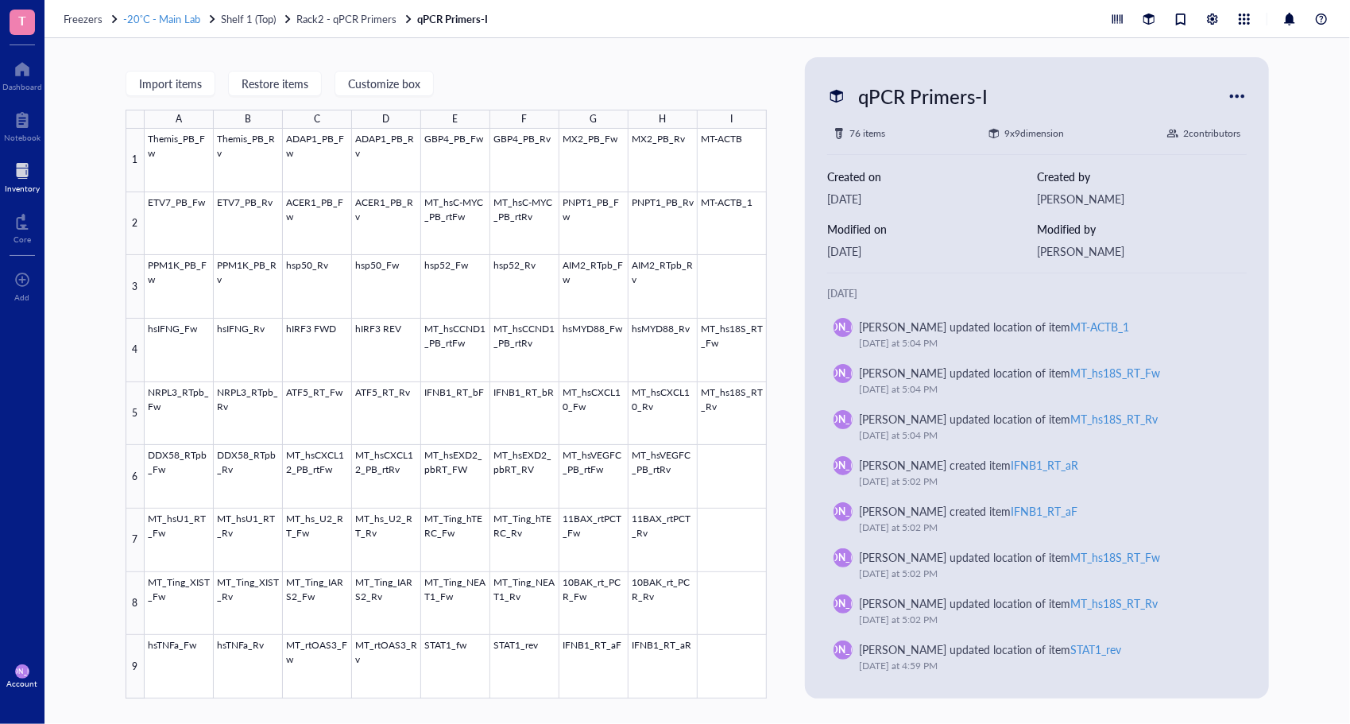
click at [168, 21] on span "-20˚C - Main Lab" at bounding box center [161, 18] width 77 height 15
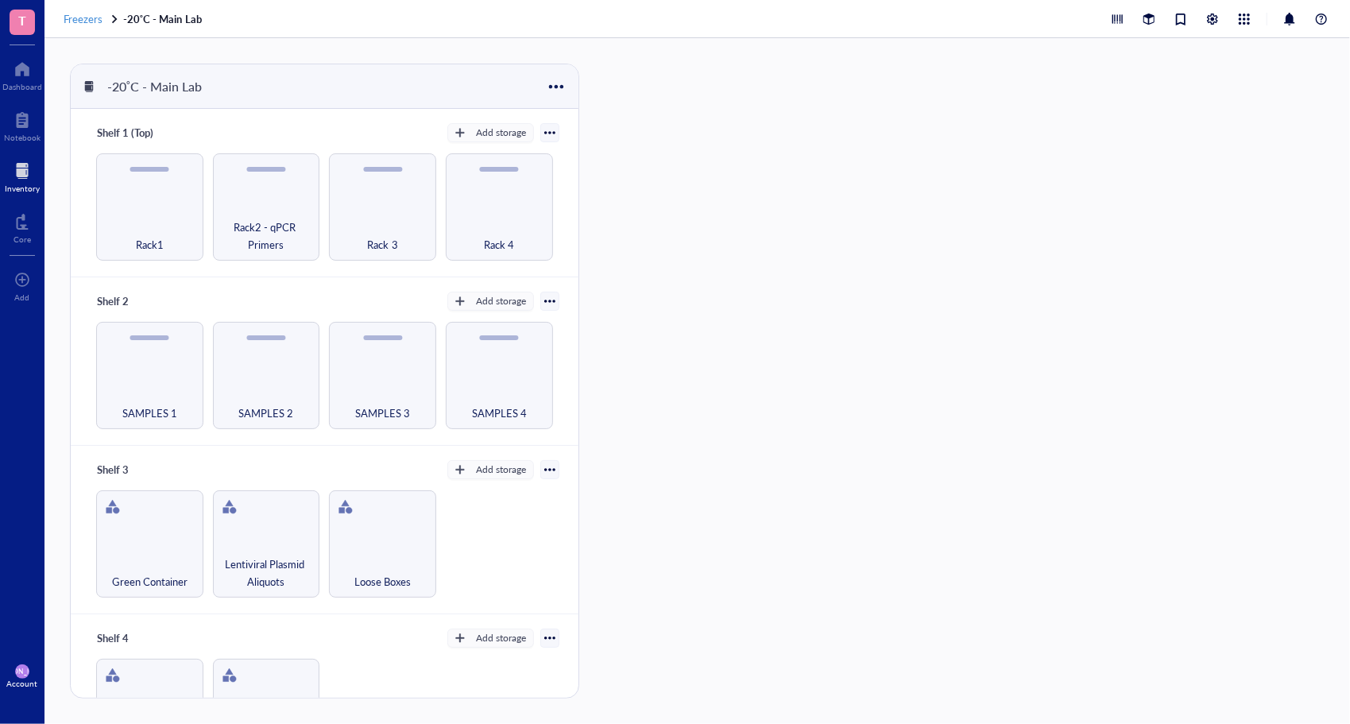
click at [86, 15] on span "Freezers" at bounding box center [83, 18] width 39 height 15
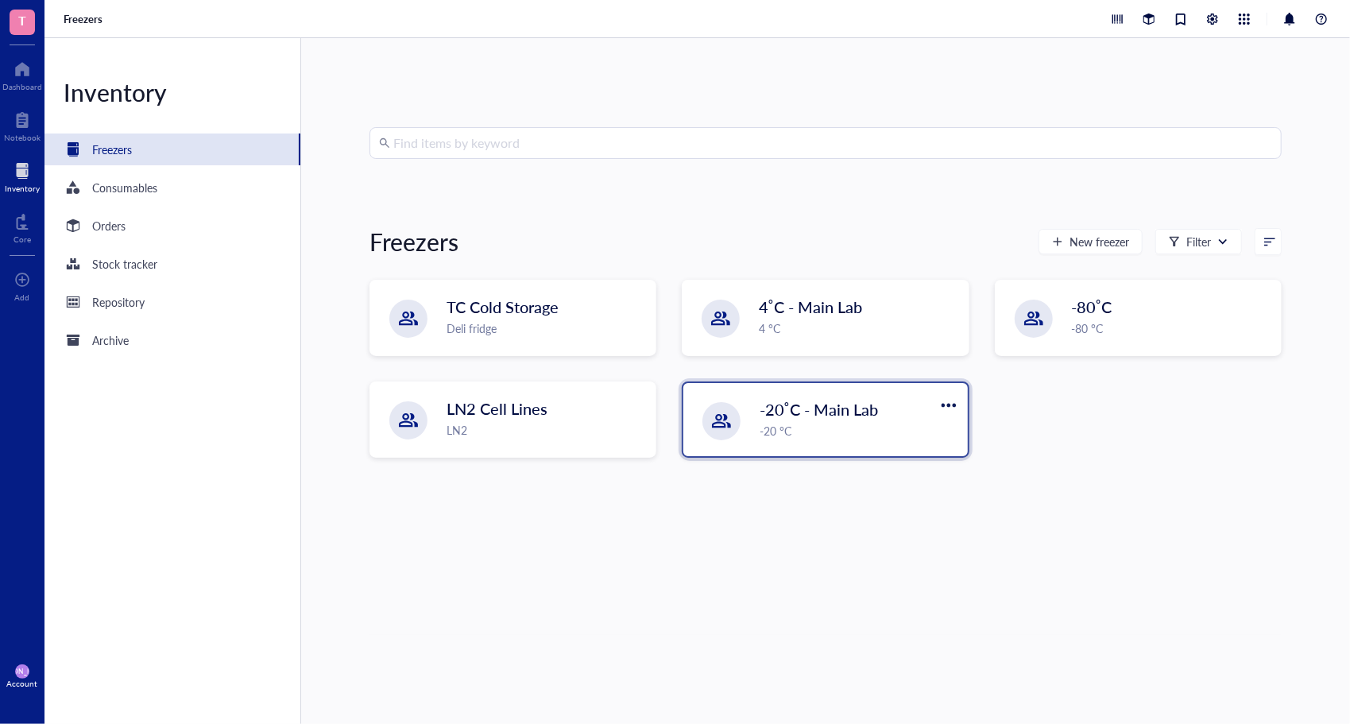
click at [871, 429] on div "-20 °C" at bounding box center [859, 430] width 198 height 17
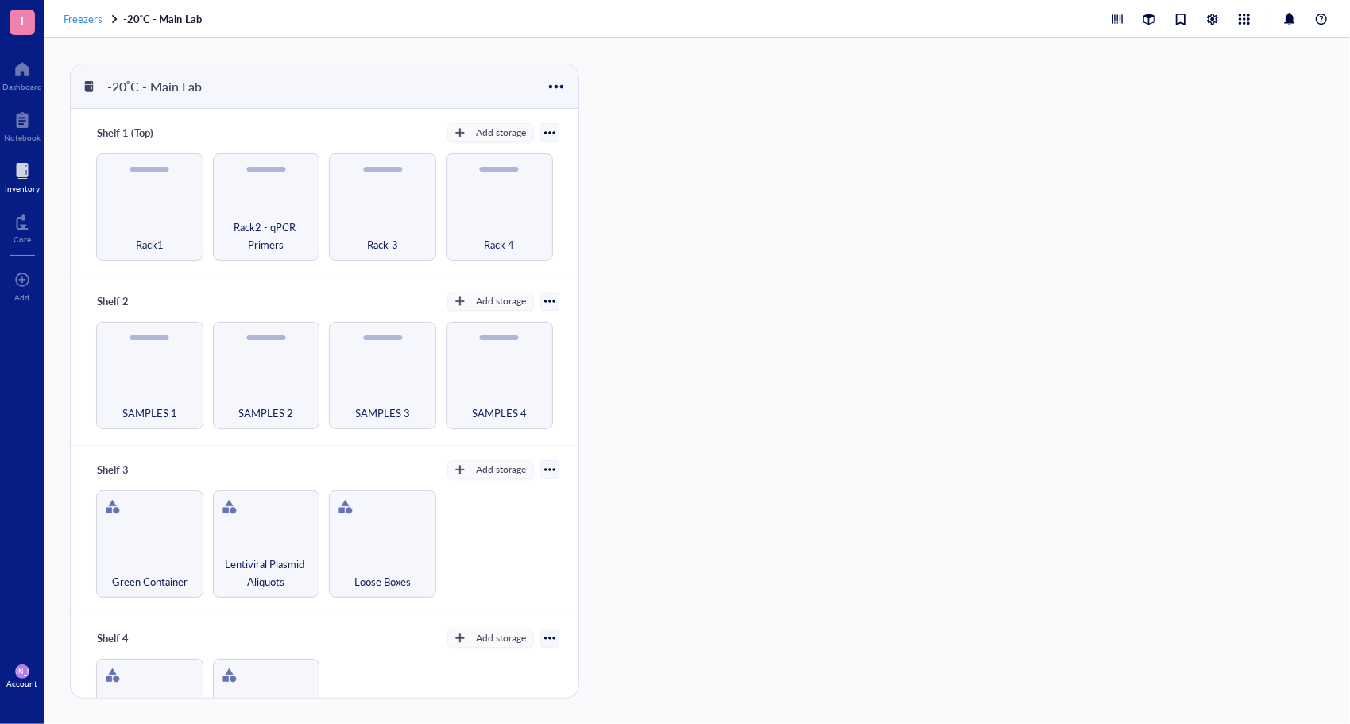
click at [89, 17] on span "Freezers" at bounding box center [83, 18] width 39 height 15
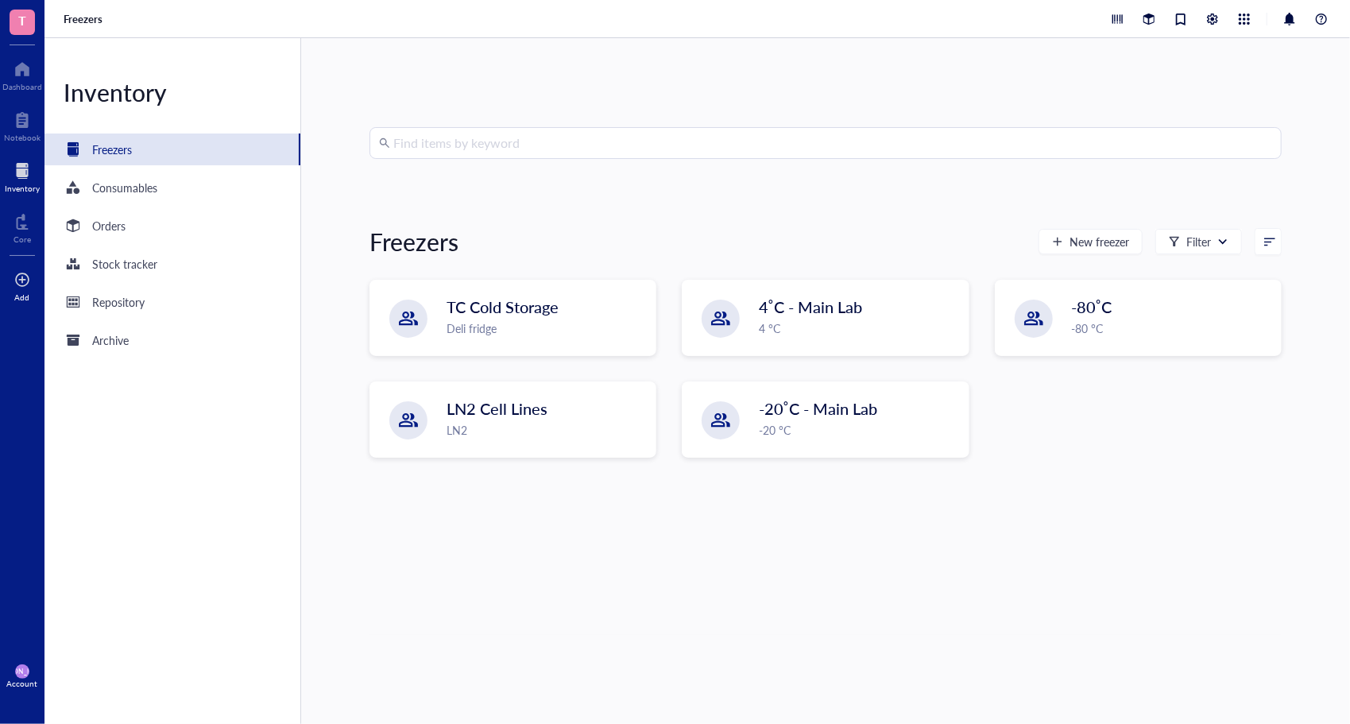
click at [24, 281] on div at bounding box center [22, 279] width 16 height 25
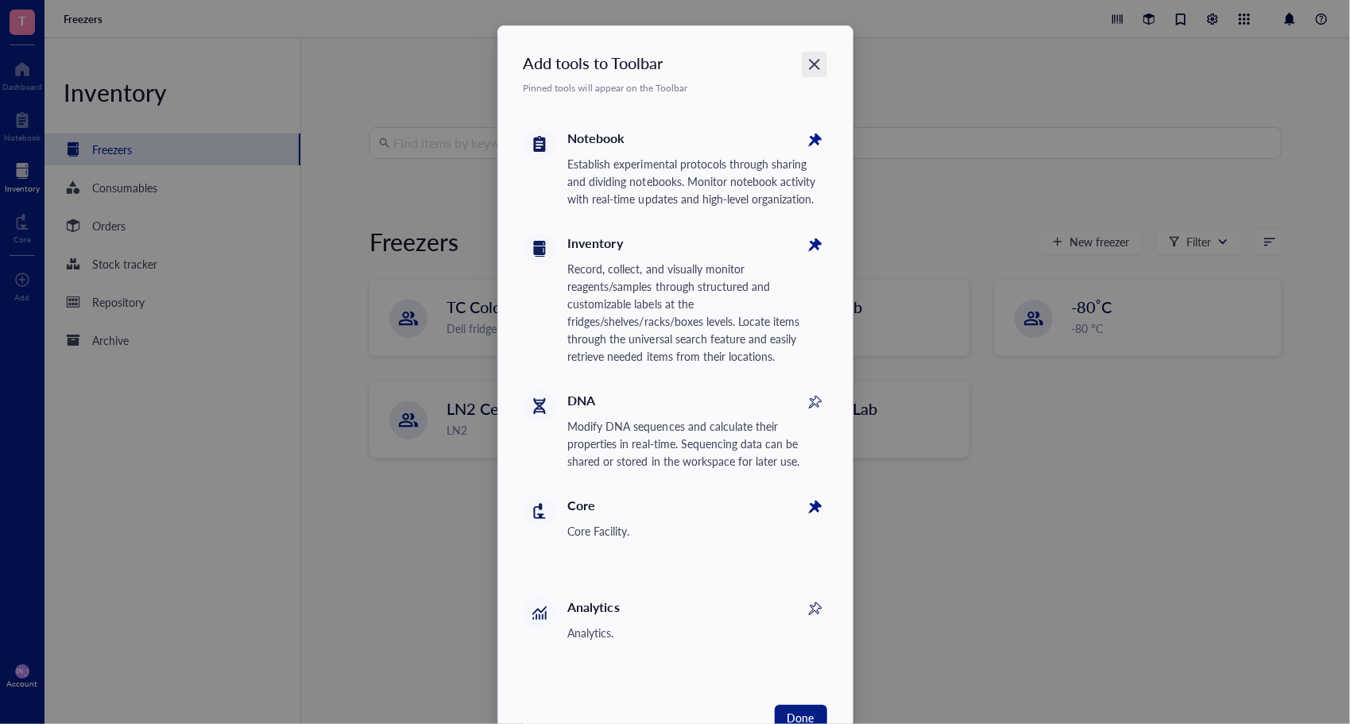
click at [811, 73] on div "Close" at bounding box center [814, 64] width 25 height 25
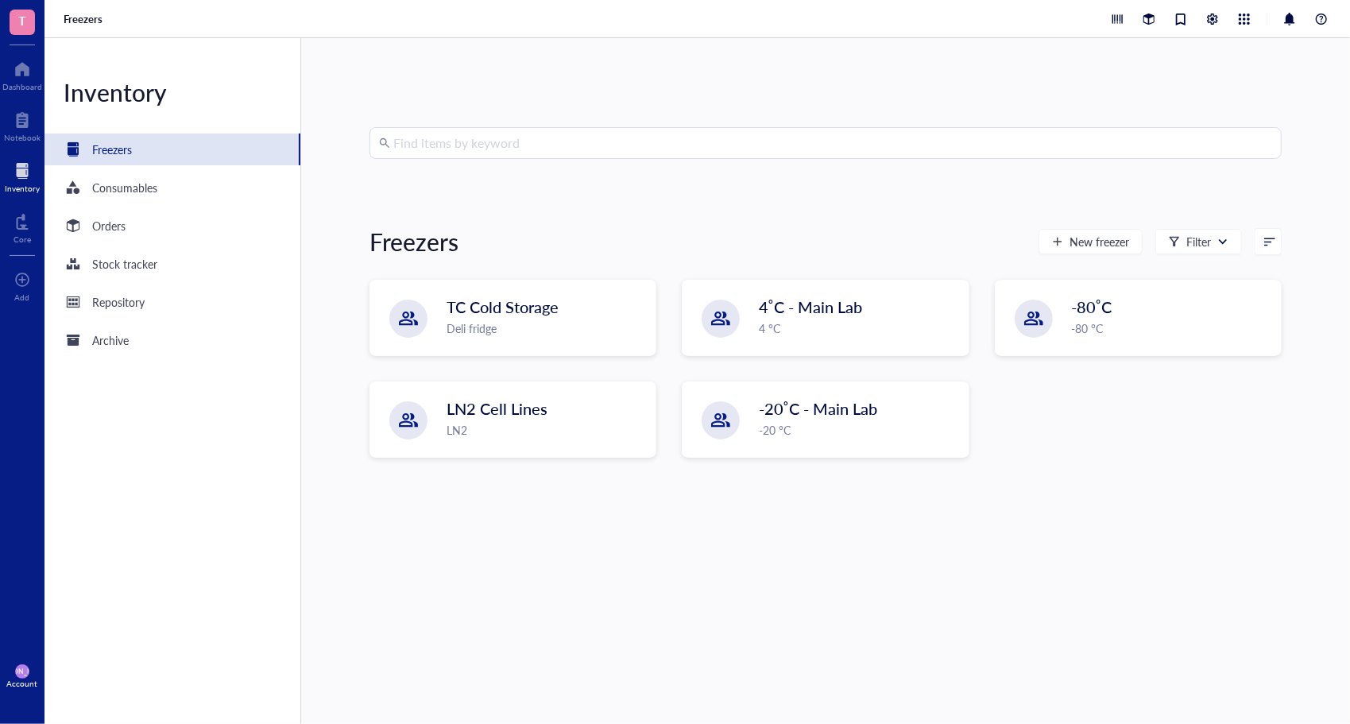
click at [29, 101] on div "T Dashboard Notebook Inventory Core To pick up a draggable item, press the spac…" at bounding box center [22, 362] width 45 height 724
click at [26, 110] on div at bounding box center [22, 119] width 37 height 25
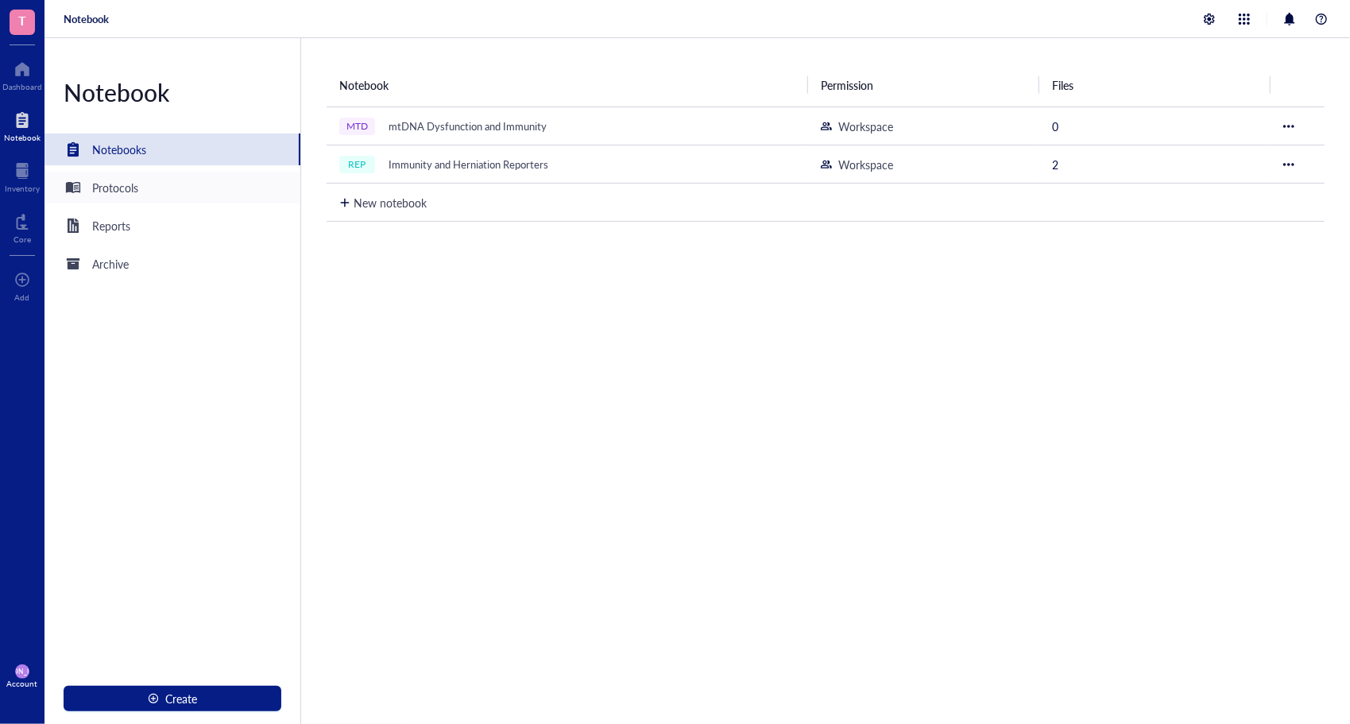
click at [165, 197] on div "Protocols" at bounding box center [173, 188] width 256 height 32
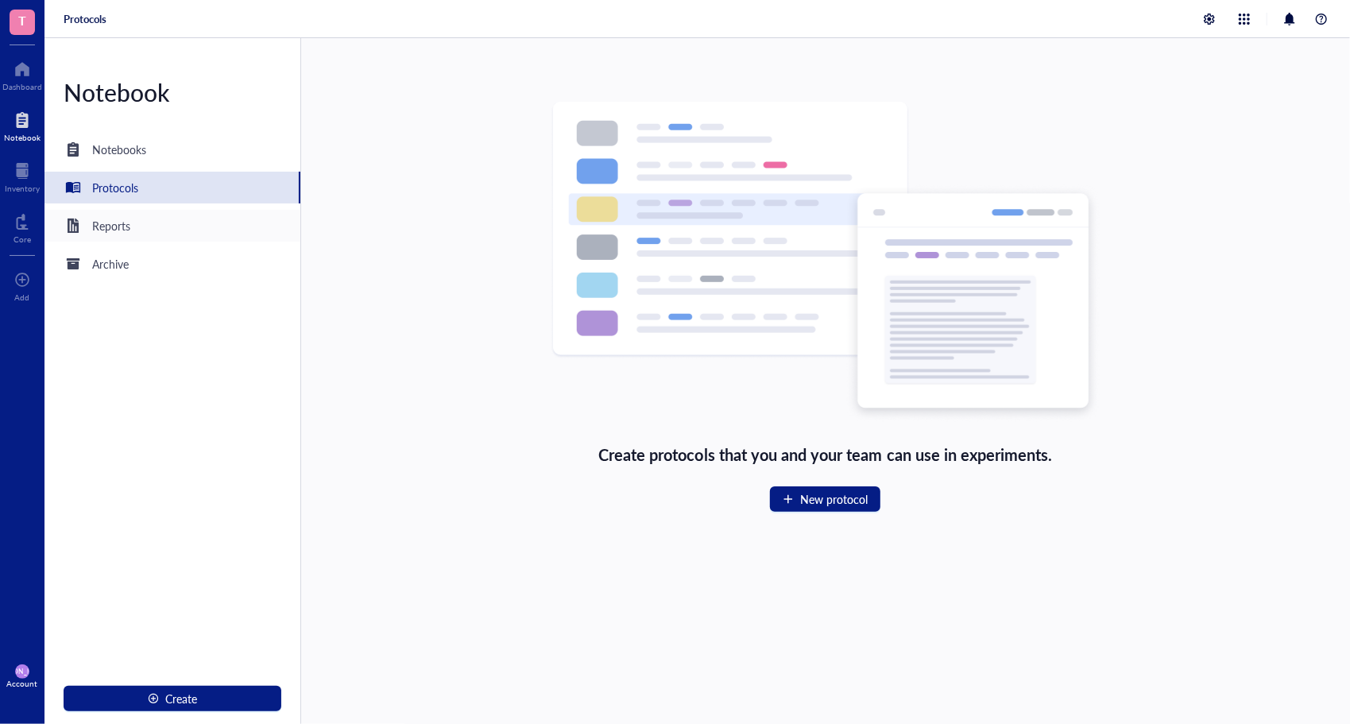
click at [149, 221] on div "Reports" at bounding box center [173, 226] width 256 height 32
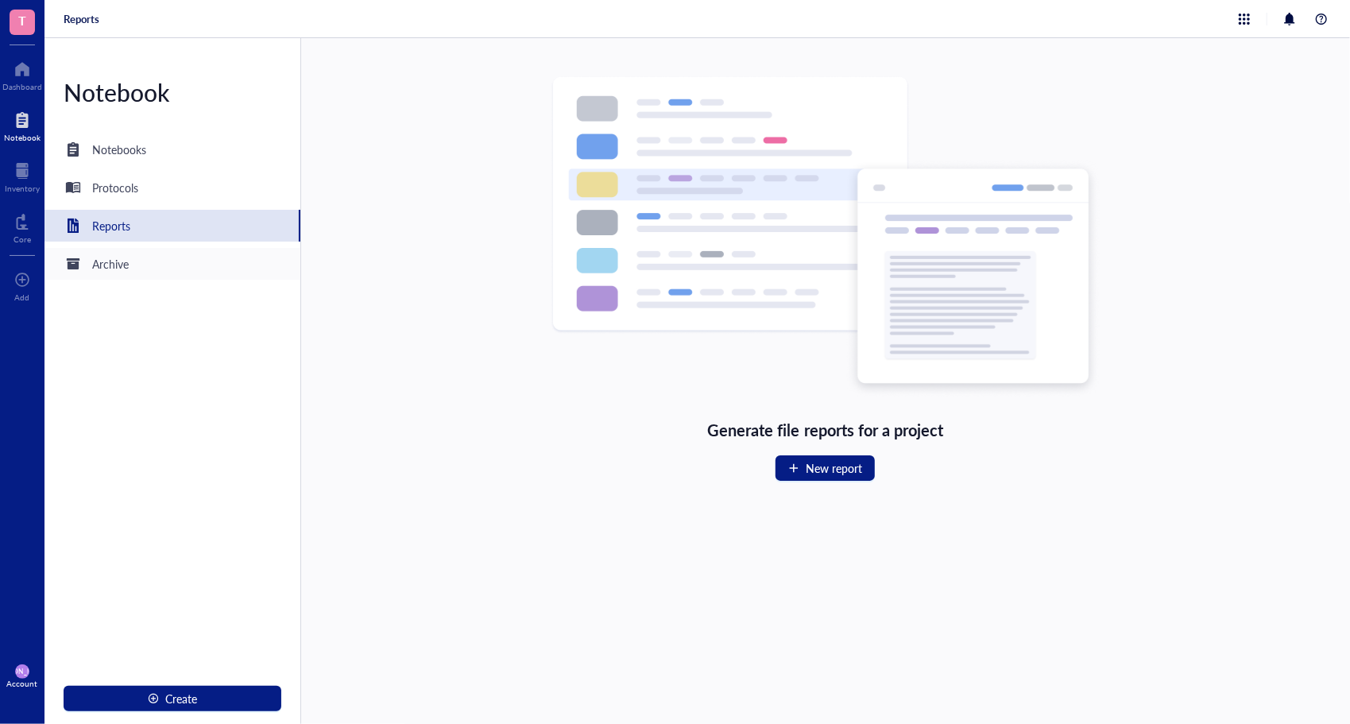
click at [135, 258] on div "Archive" at bounding box center [173, 264] width 256 height 32
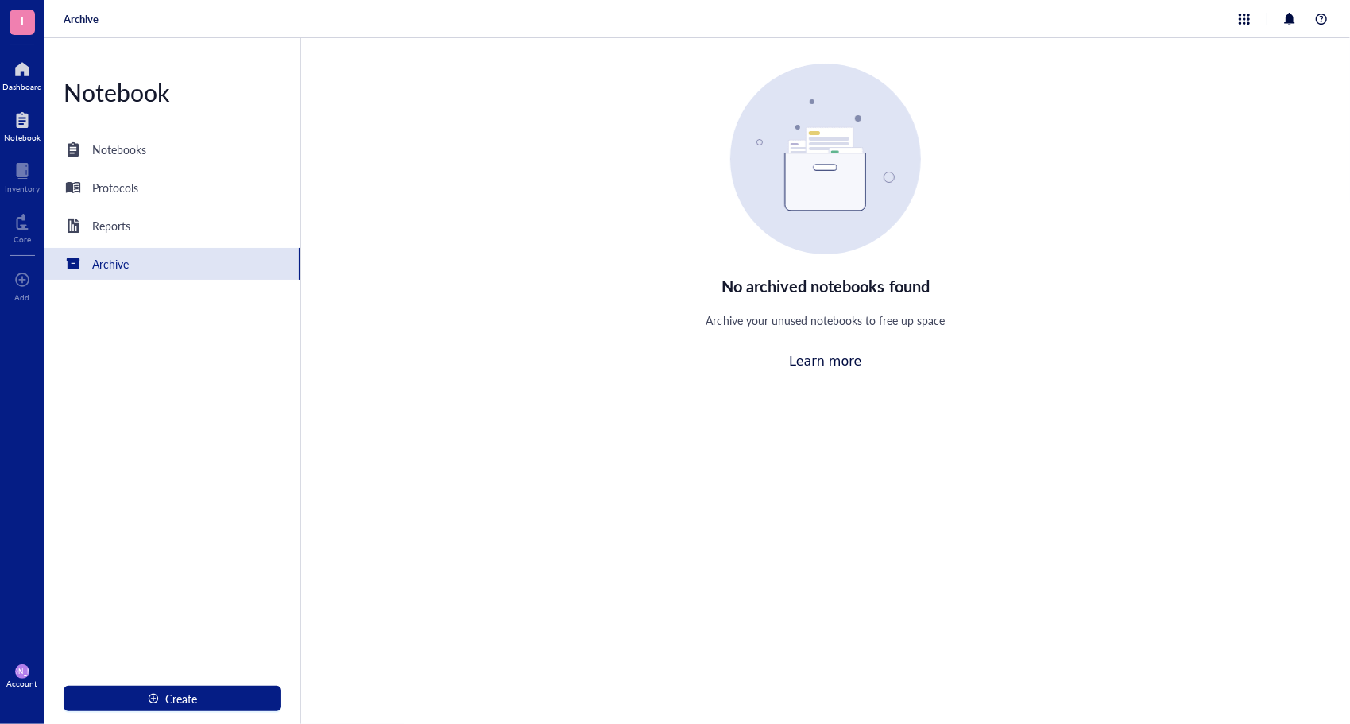
click at [21, 60] on div at bounding box center [22, 68] width 40 height 25
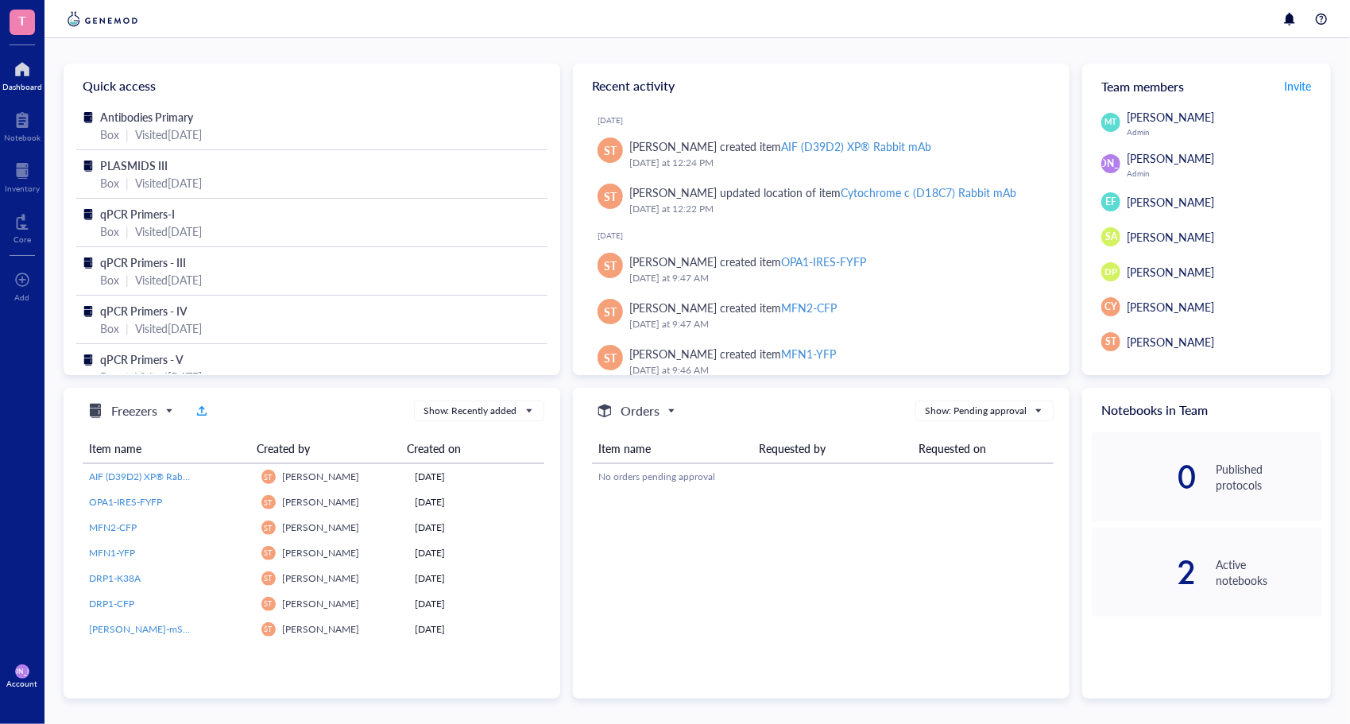
click at [11, 680] on div "Account" at bounding box center [22, 684] width 31 height 10
click at [124, 641] on link "Framework" at bounding box center [105, 646] width 91 height 29
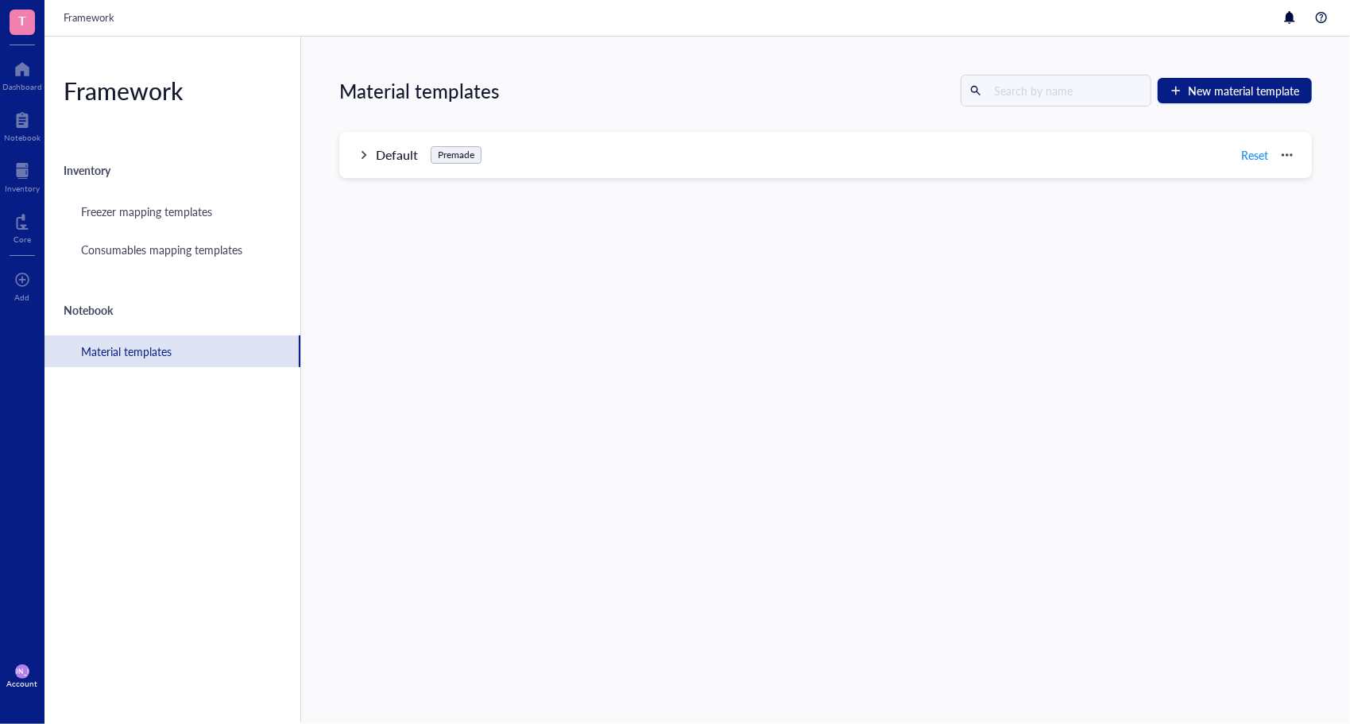
click at [18, 29] on span "T" at bounding box center [22, 20] width 8 height 20
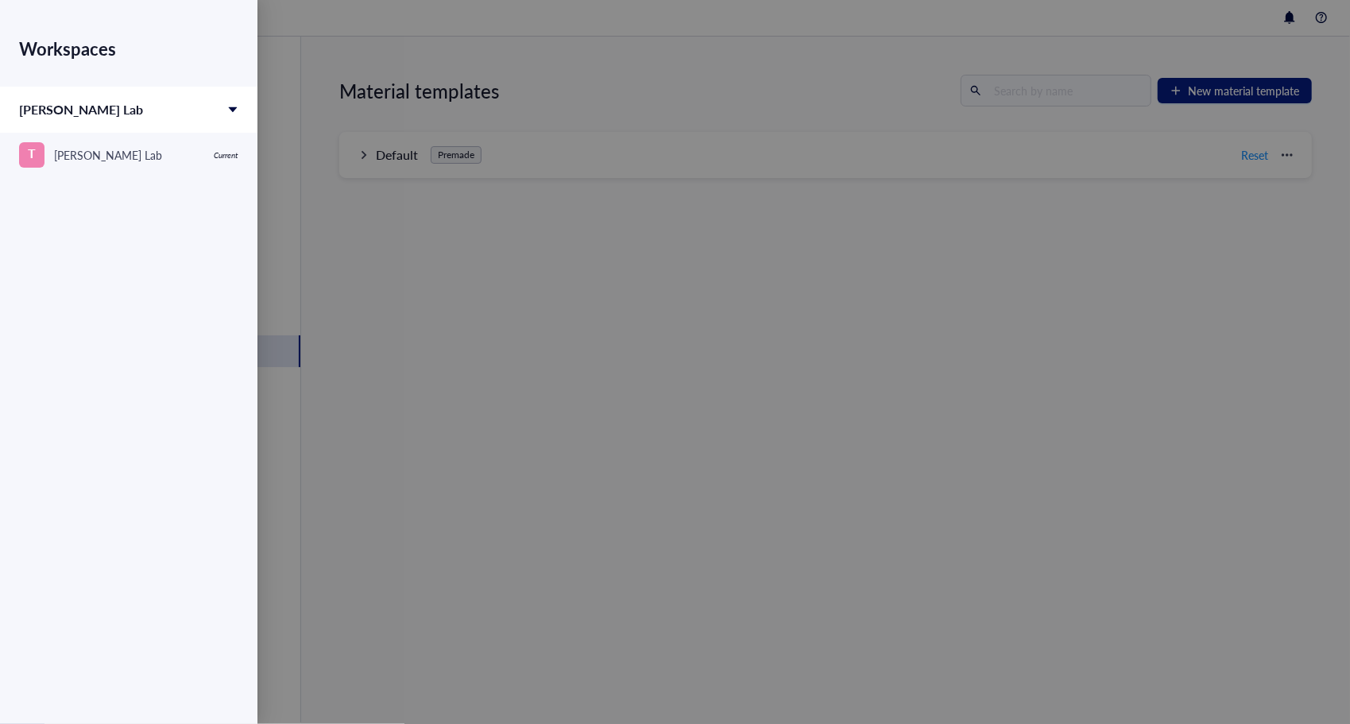
click at [231, 114] on icon at bounding box center [232, 109] width 11 height 11
drag, startPoint x: 231, startPoint y: 114, endPoint x: 184, endPoint y: 180, distance: 80.3
click at [184, 180] on div "Workspaces Tigano Lab T Tigano Lab Current" at bounding box center [128, 333] width 257 height 667
click at [121, 208] on div "Workspaces Tigano Lab T Tigano Lab Current" at bounding box center [128, 333] width 257 height 667
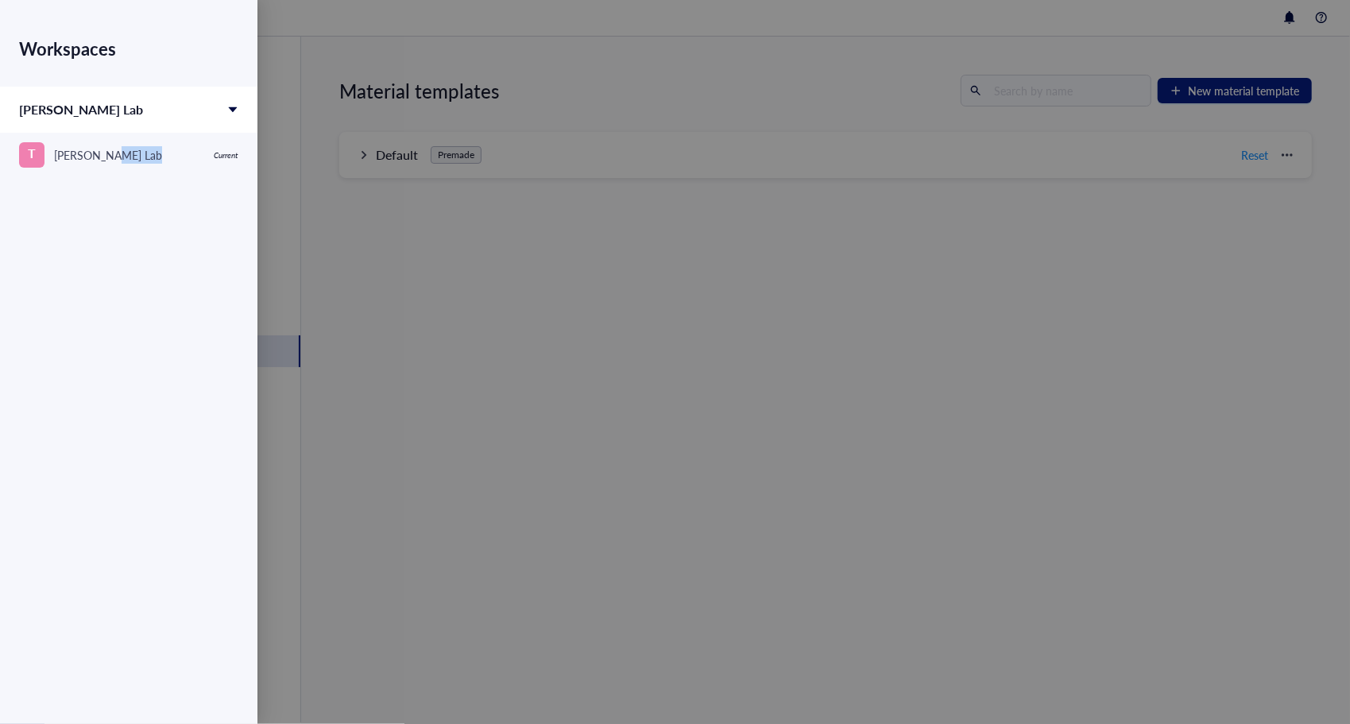
drag, startPoint x: 121, startPoint y: 208, endPoint x: 114, endPoint y: 214, distance: 8.4
click at [114, 214] on div "Workspaces Tigano Lab T Tigano Lab Current" at bounding box center [128, 333] width 257 height 667
click at [47, 215] on div "Workspaces Tigano Lab T Tigano Lab Current" at bounding box center [128, 333] width 257 height 667
click at [341, 295] on div at bounding box center [675, 362] width 1350 height 724
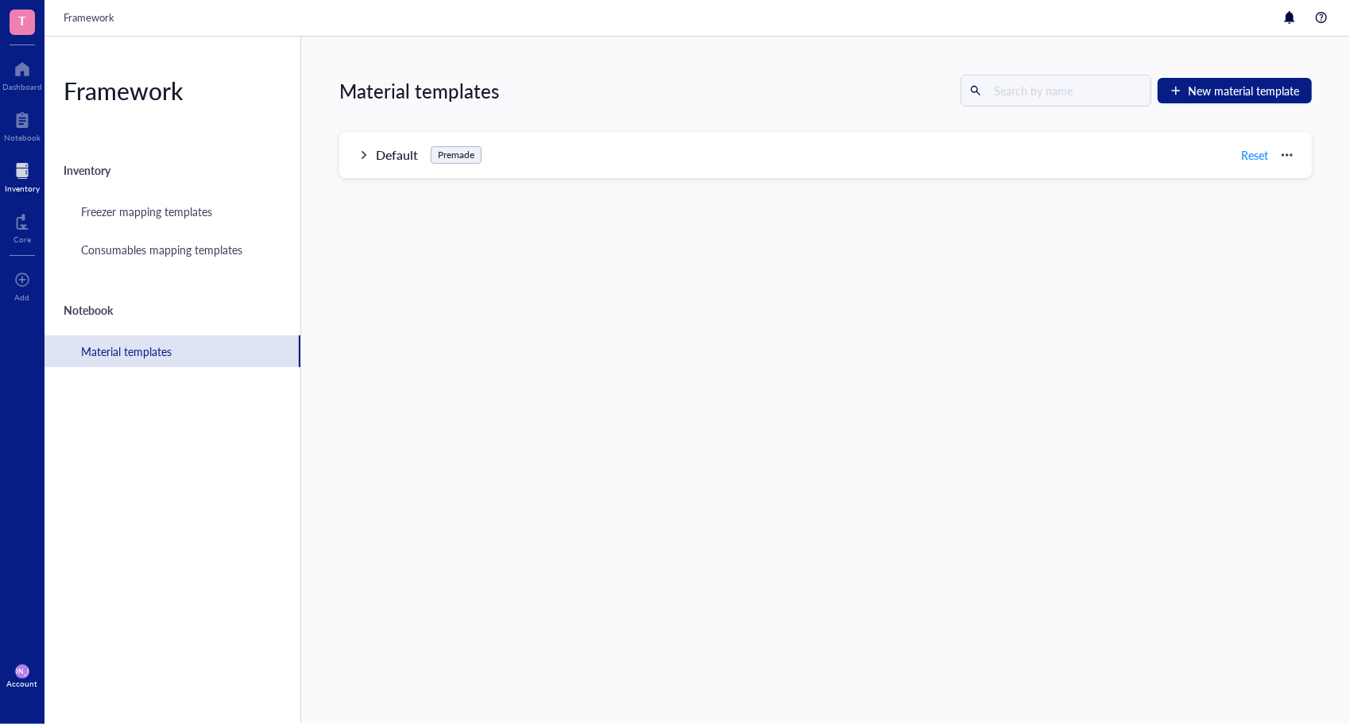
click at [21, 187] on div "Inventory" at bounding box center [22, 189] width 35 height 10
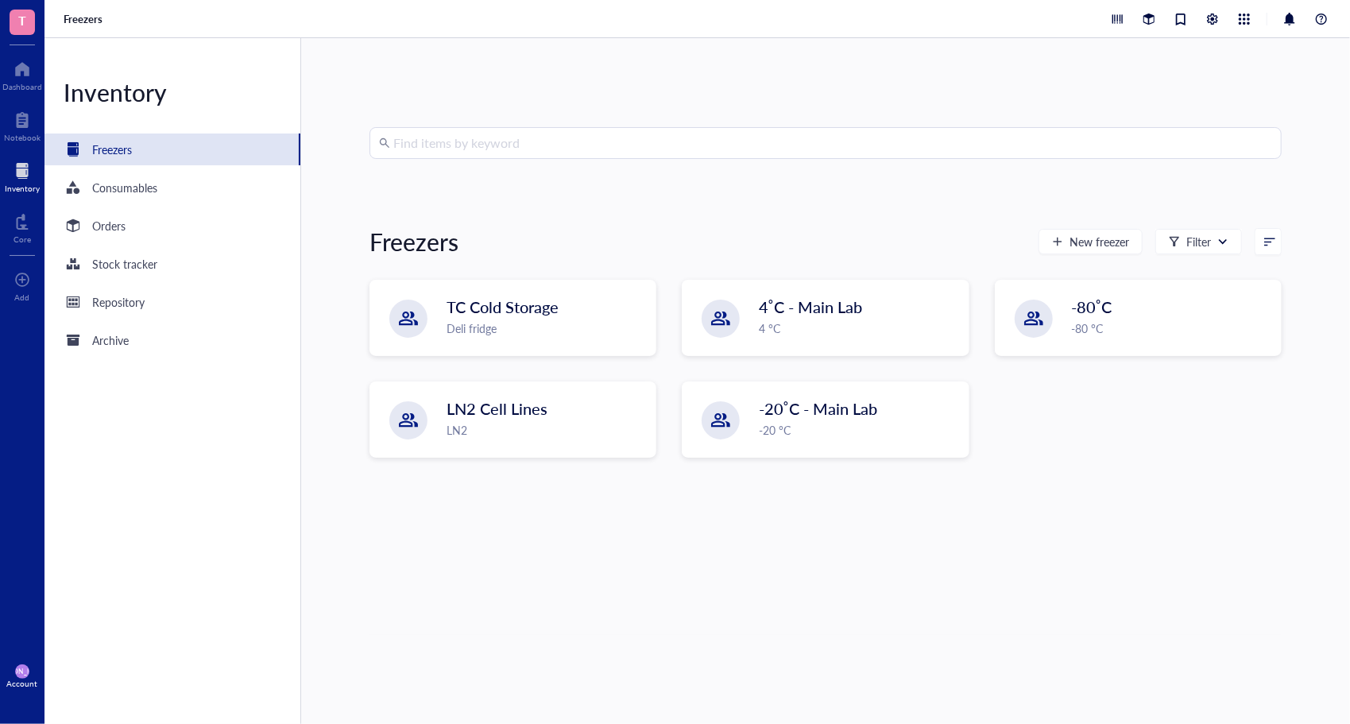
click at [1088, 385] on div "TC Cold Storage Deli fridge 4˚C - Main Lab 4 °C -80˚C -80 °C LN2 Cell Lines LN2…" at bounding box center [826, 381] width 912 height 203
